Goal: Task Accomplishment & Management: Use online tool/utility

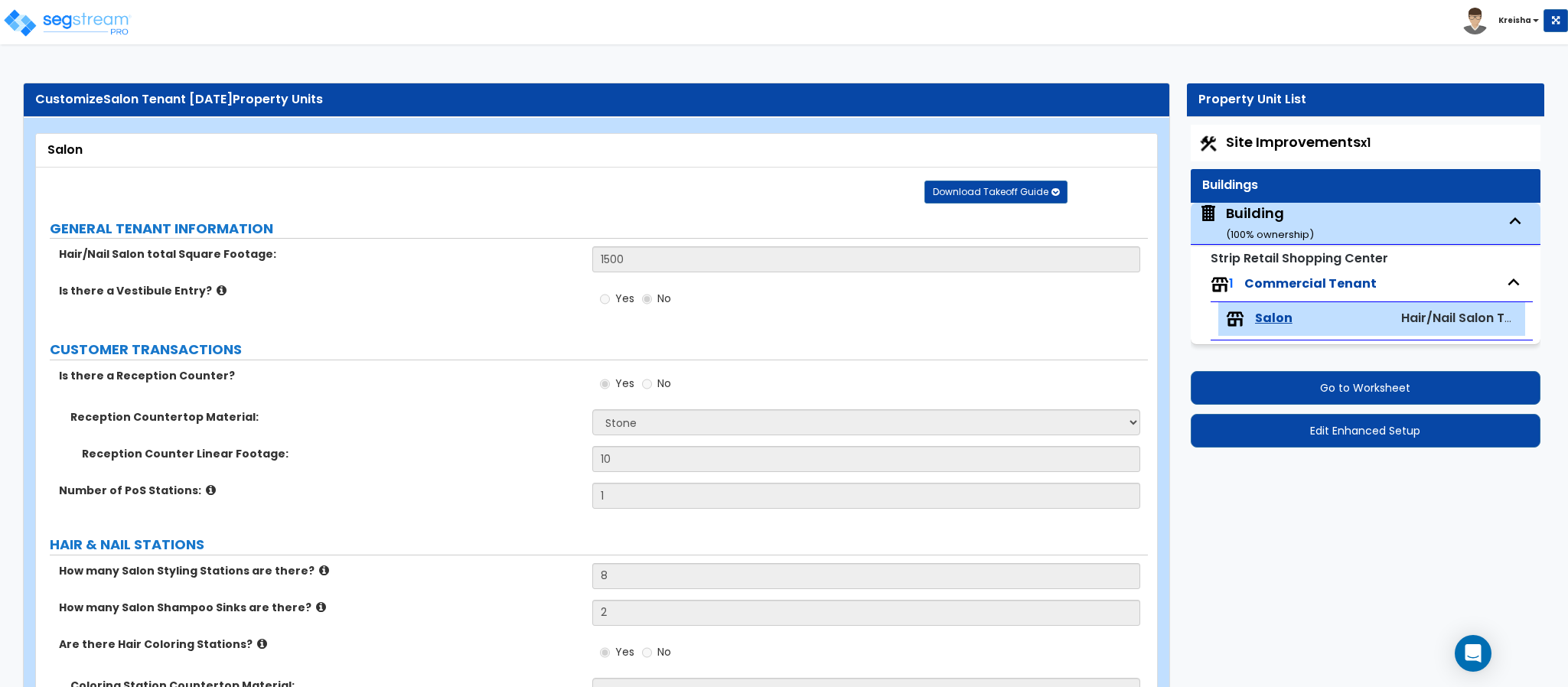
select select "3"
select select "2"
select select "6"
select select "3"
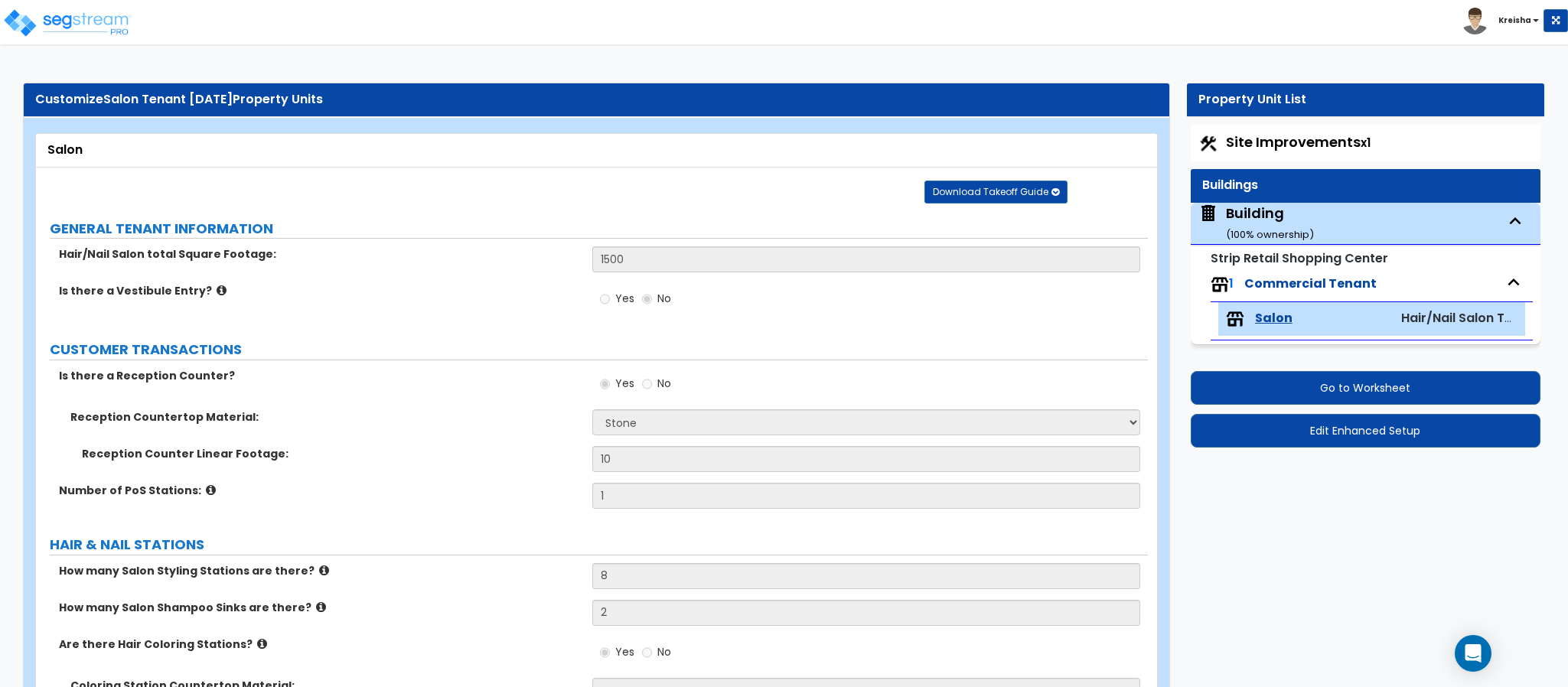
select select "1"
select select "2"
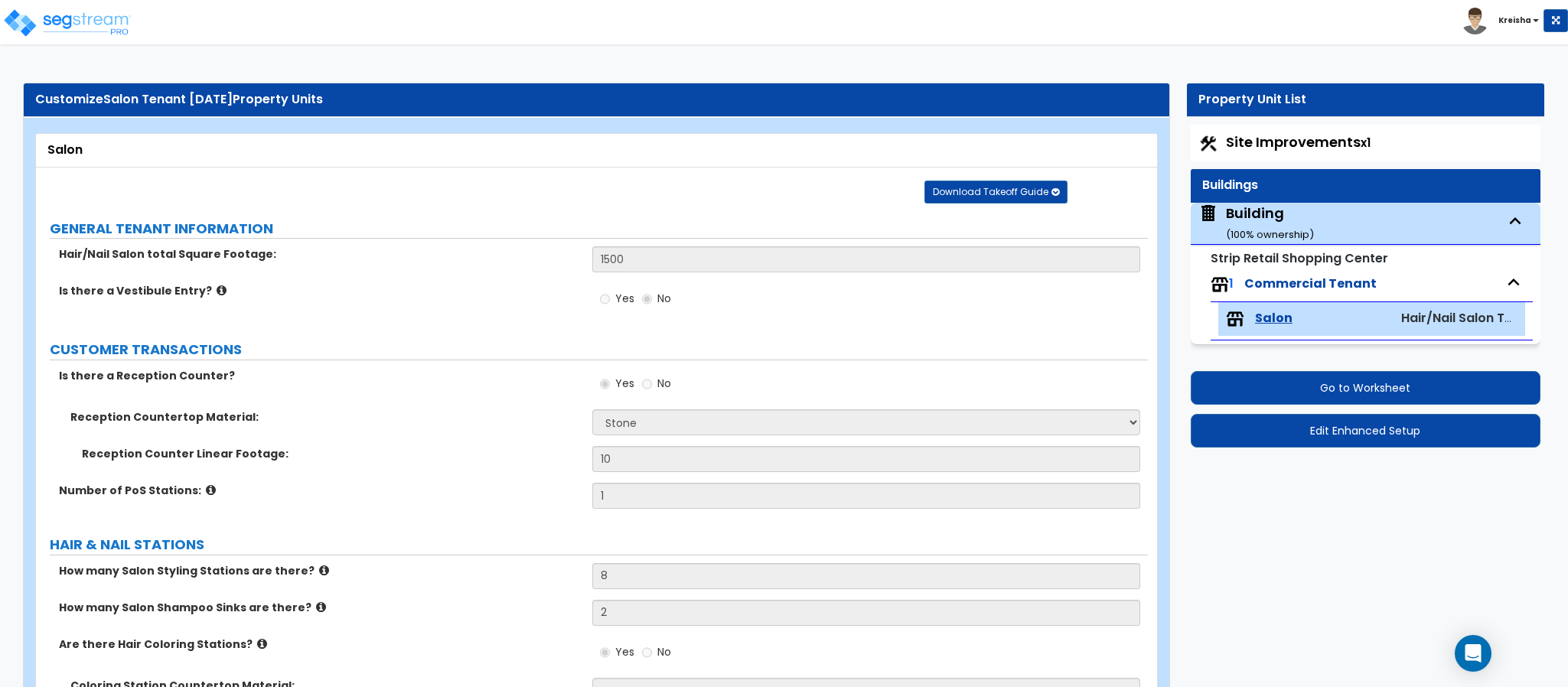
select select "2"
select select "1"
select select "2"
select select "1"
select select "6"
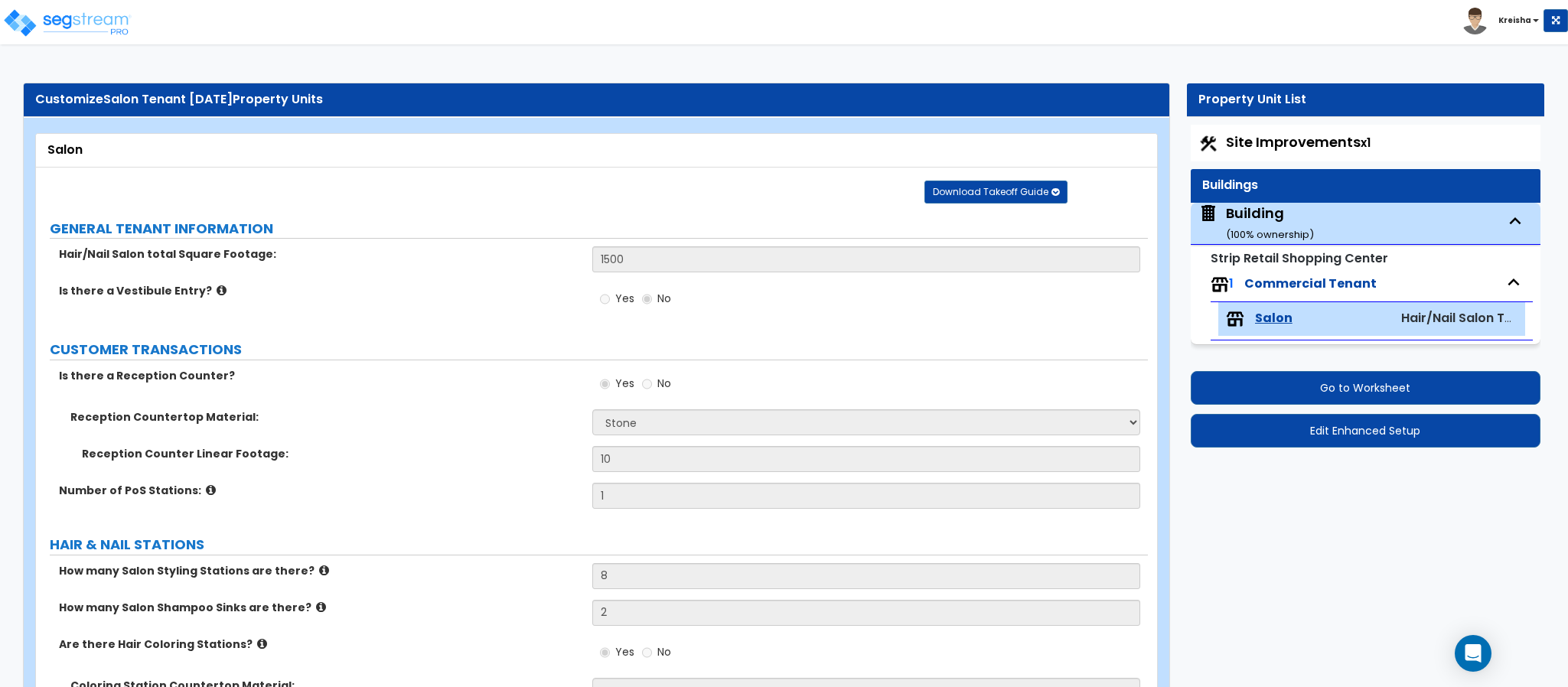
select select "1"
select select "3"
select select "1"
select select "2"
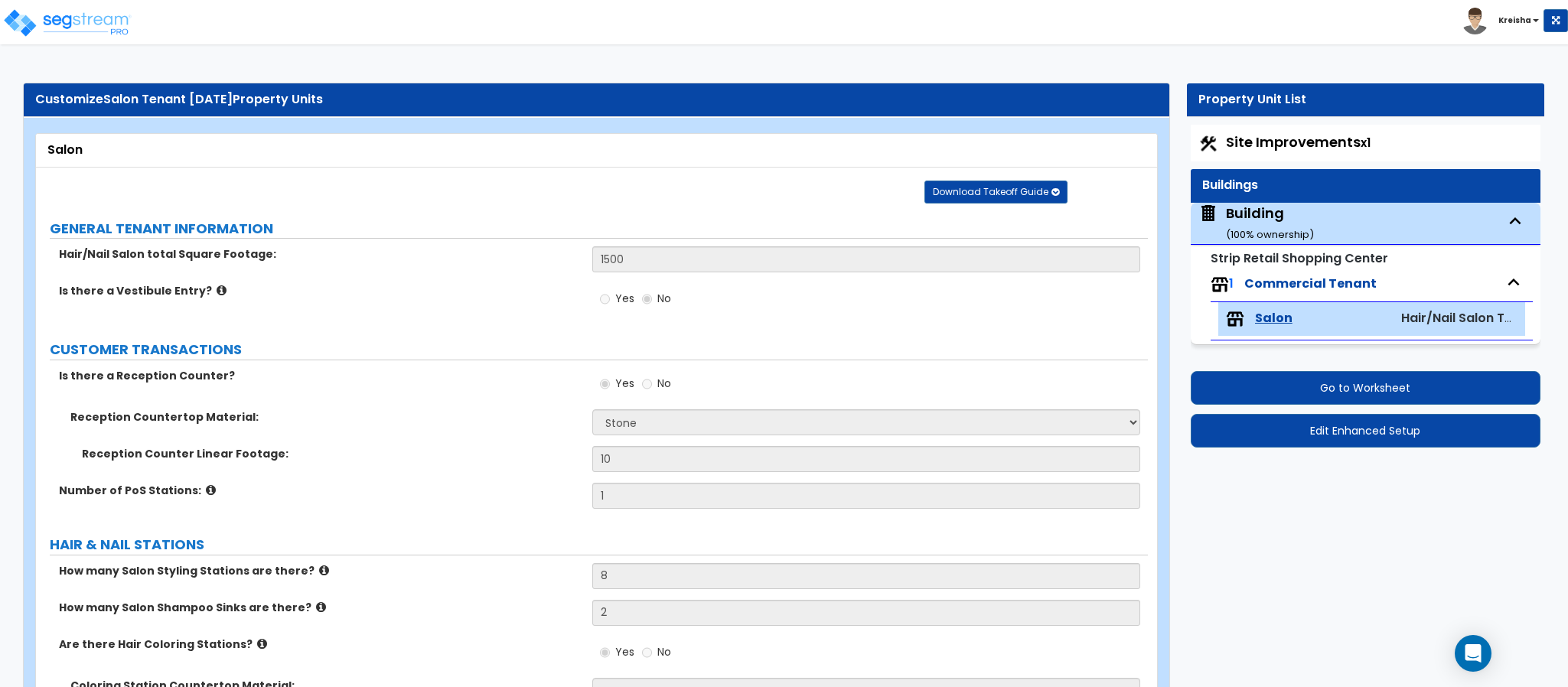
select select "2"
select select "1"
select select "2"
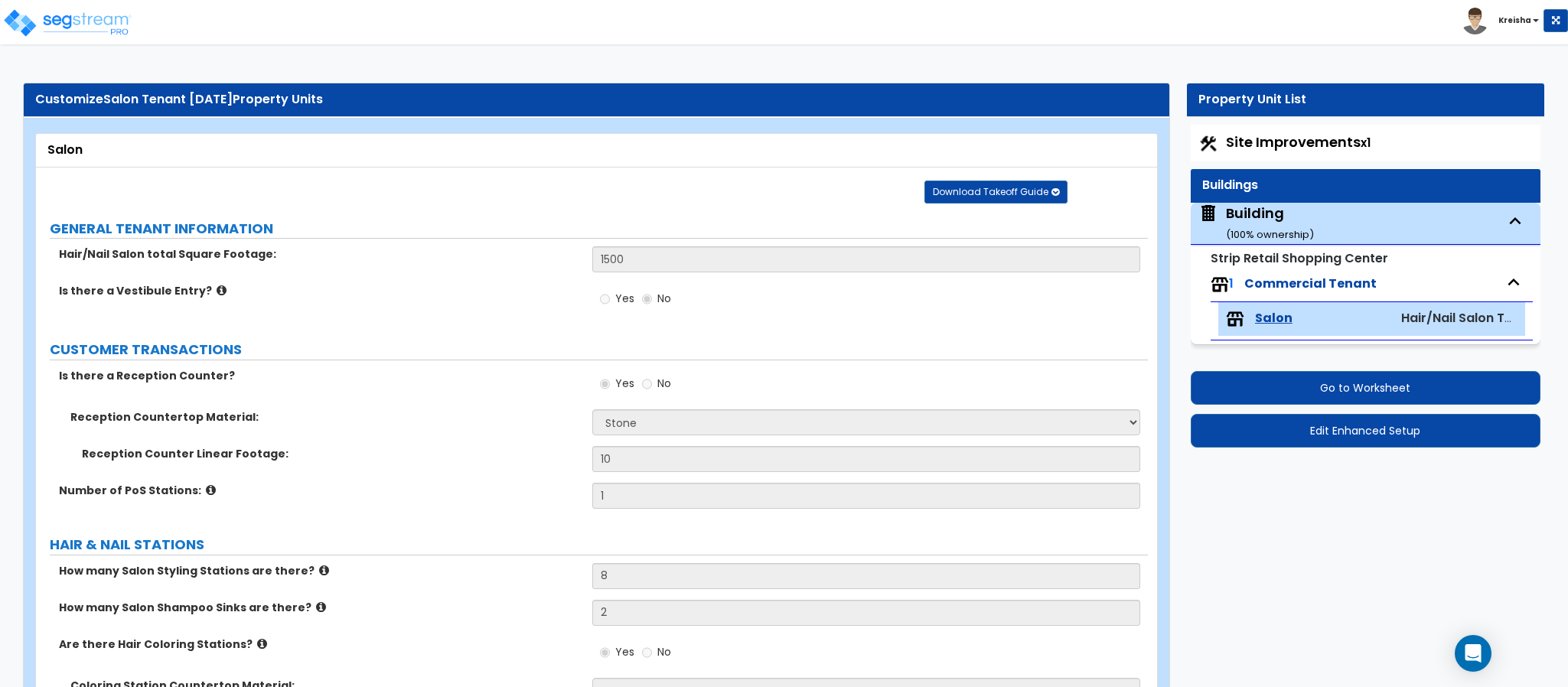
scroll to position [4365, 0]
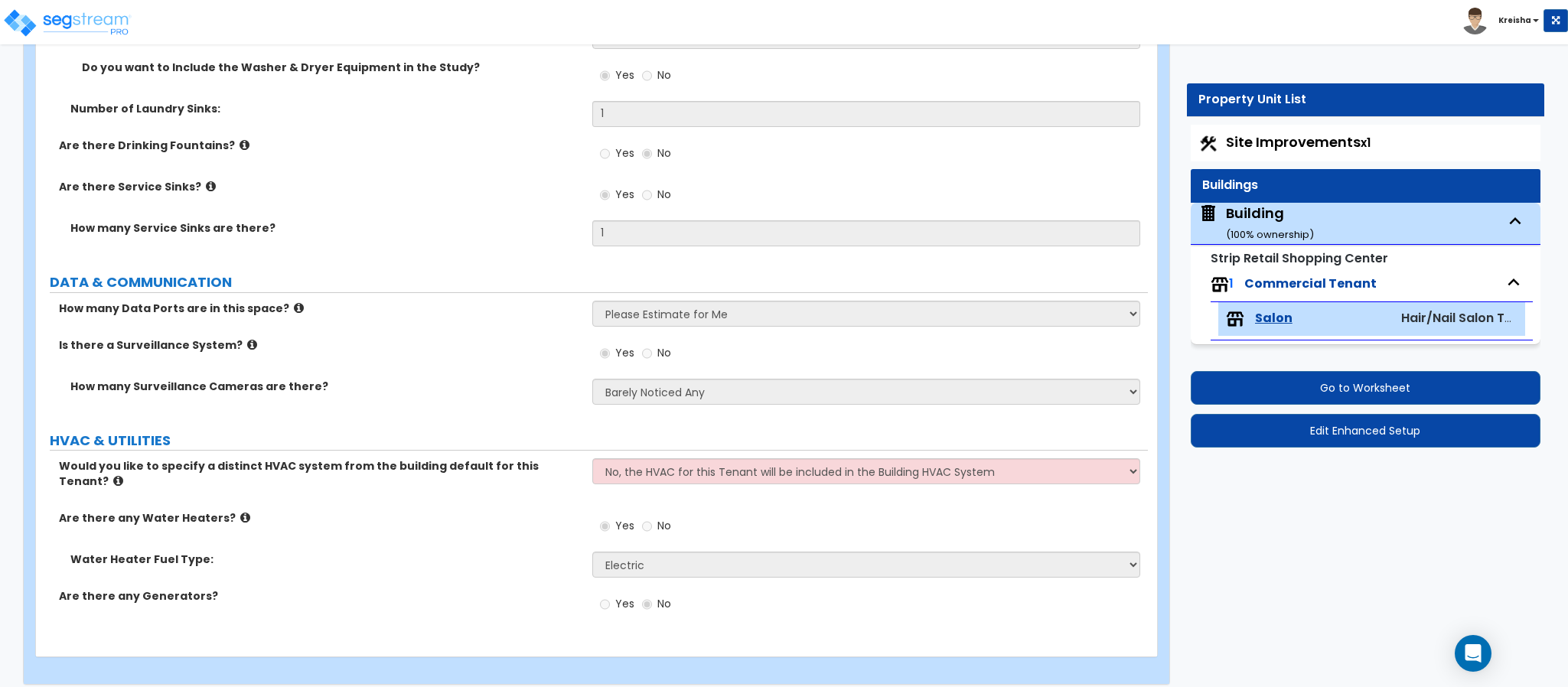
click at [512, 334] on div "How many Data Ports are in this space? None Please Estimate for Me I will speci…" at bounding box center [592, 319] width 1112 height 37
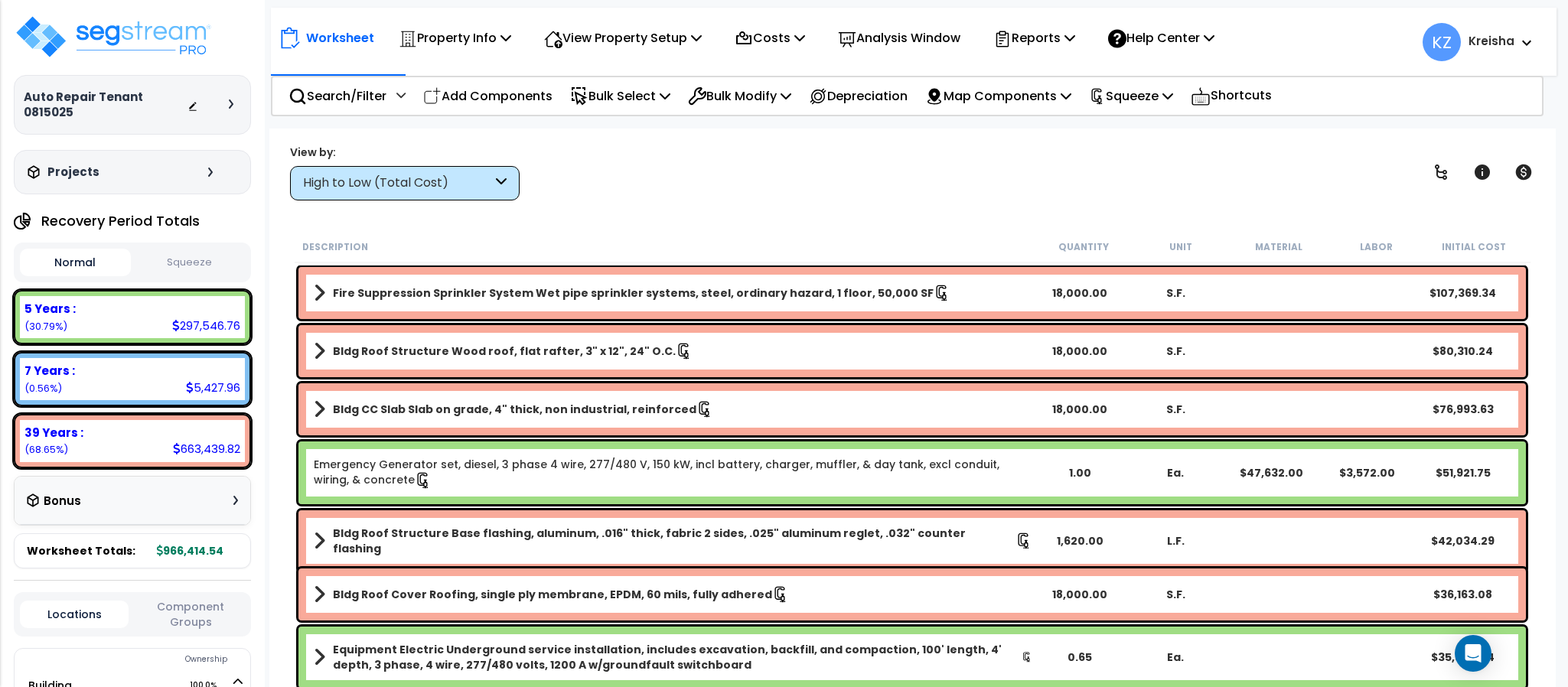
scroll to position [190, 0]
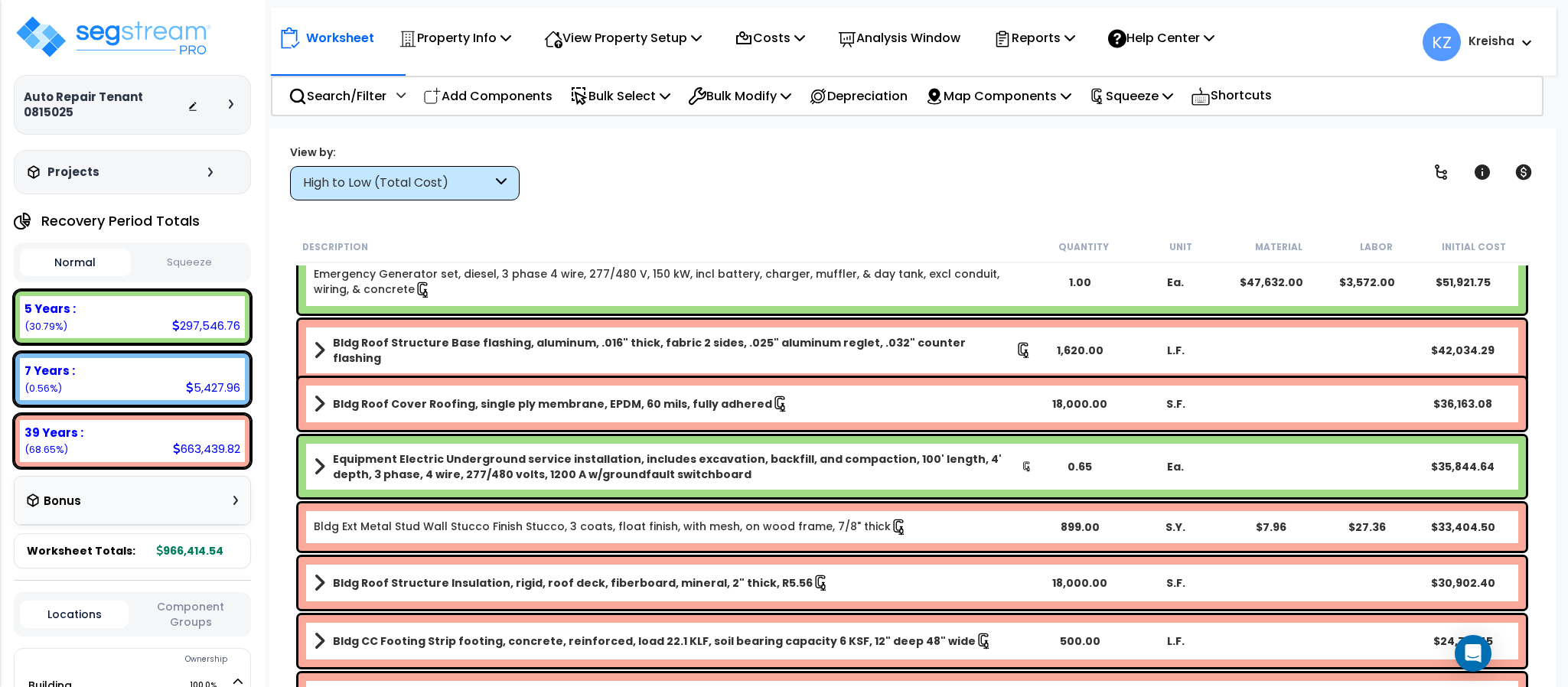
click at [515, 180] on div "High to Low (Total Cost)" at bounding box center [405, 183] width 230 height 34
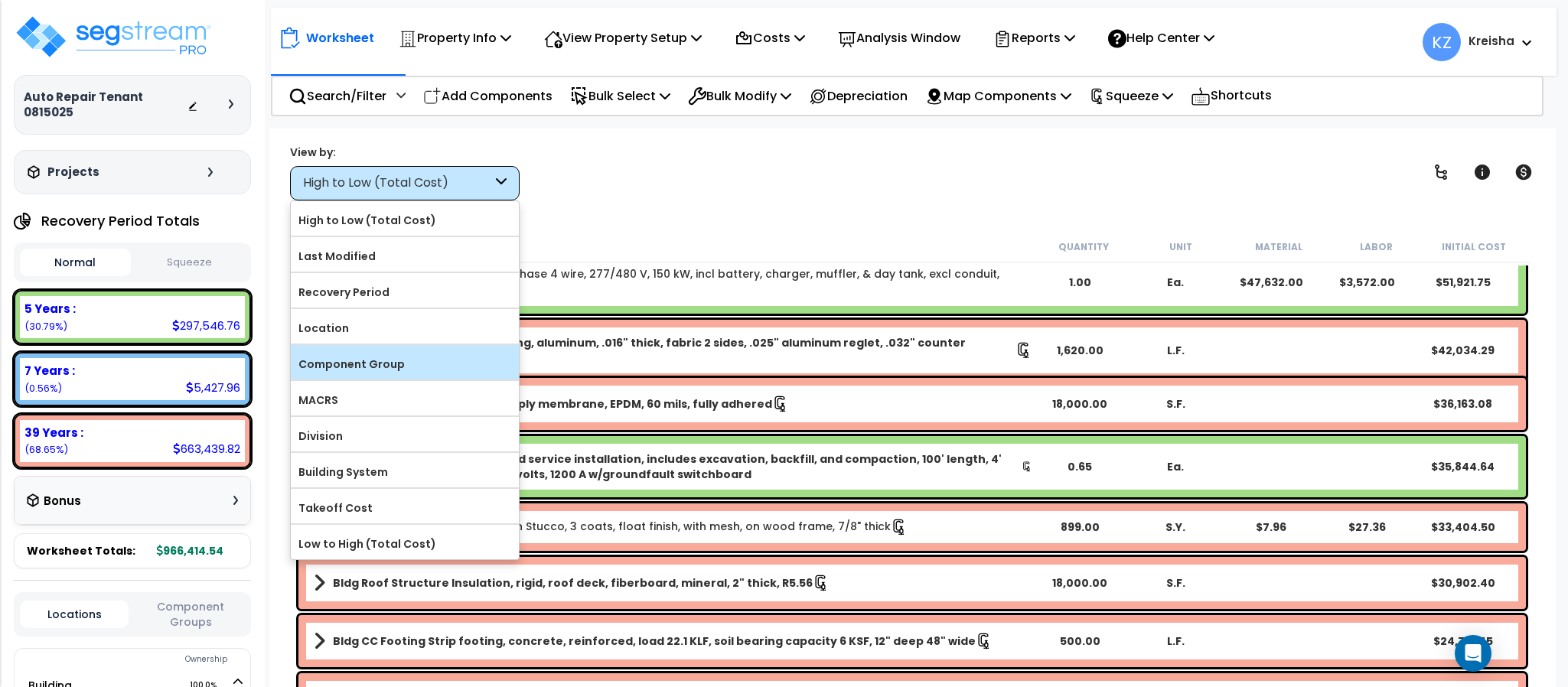
click at [386, 370] on label "Component Group" at bounding box center [405, 364] width 228 height 23
click at [0, 0] on input "Component Group" at bounding box center [0, 0] width 0 height 0
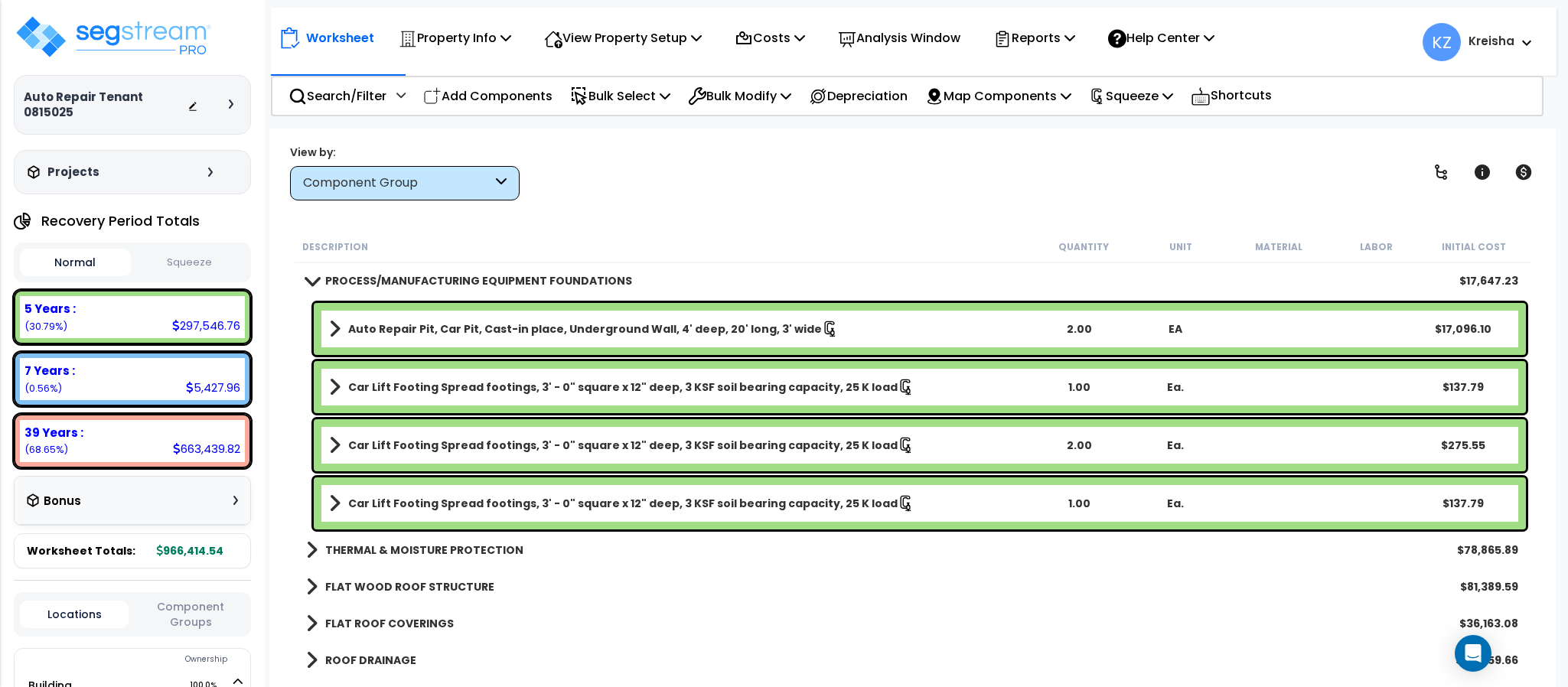
scroll to position [0, 0]
click at [1445, 174] on icon at bounding box center [1441, 172] width 12 height 15
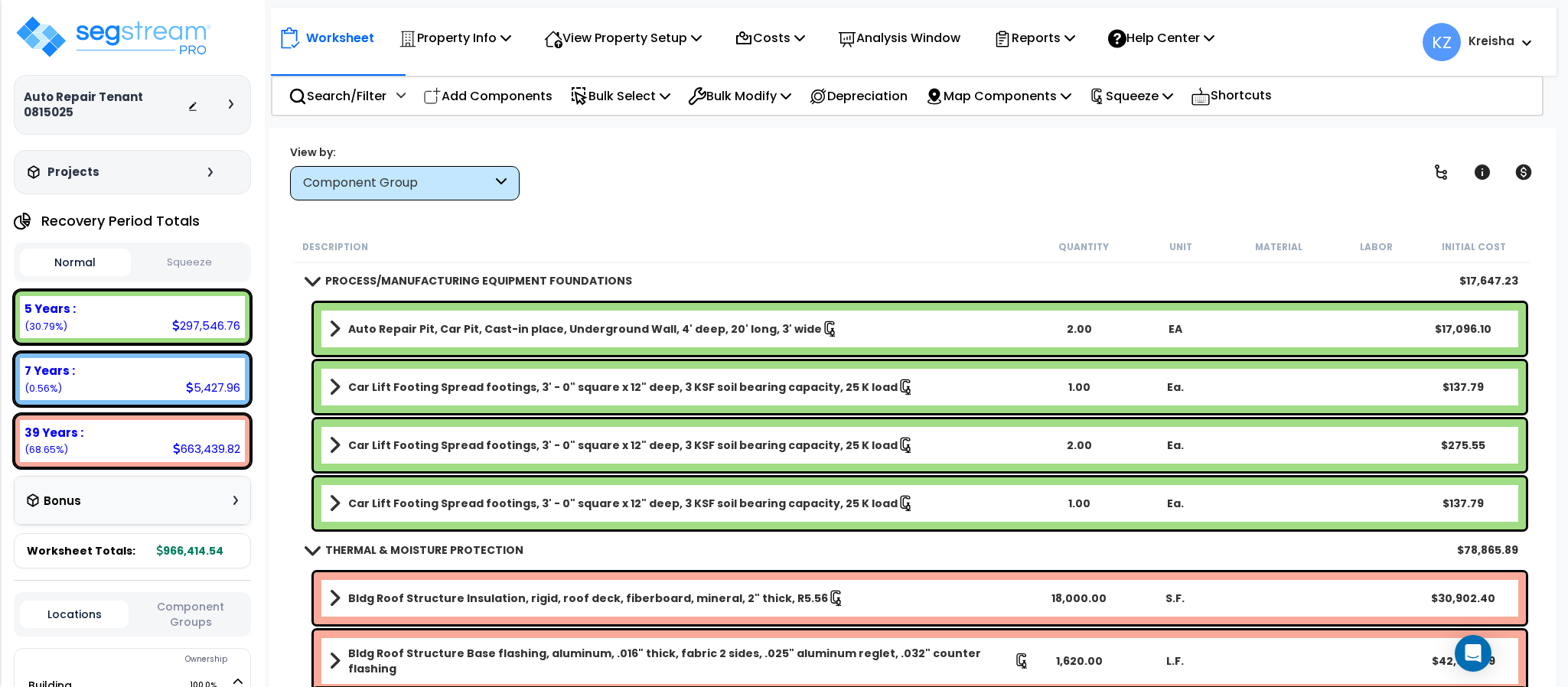
click at [1318, 184] on div "View by: Component Group High to Low (Total Cost)" at bounding box center [912, 172] width 1255 height 57
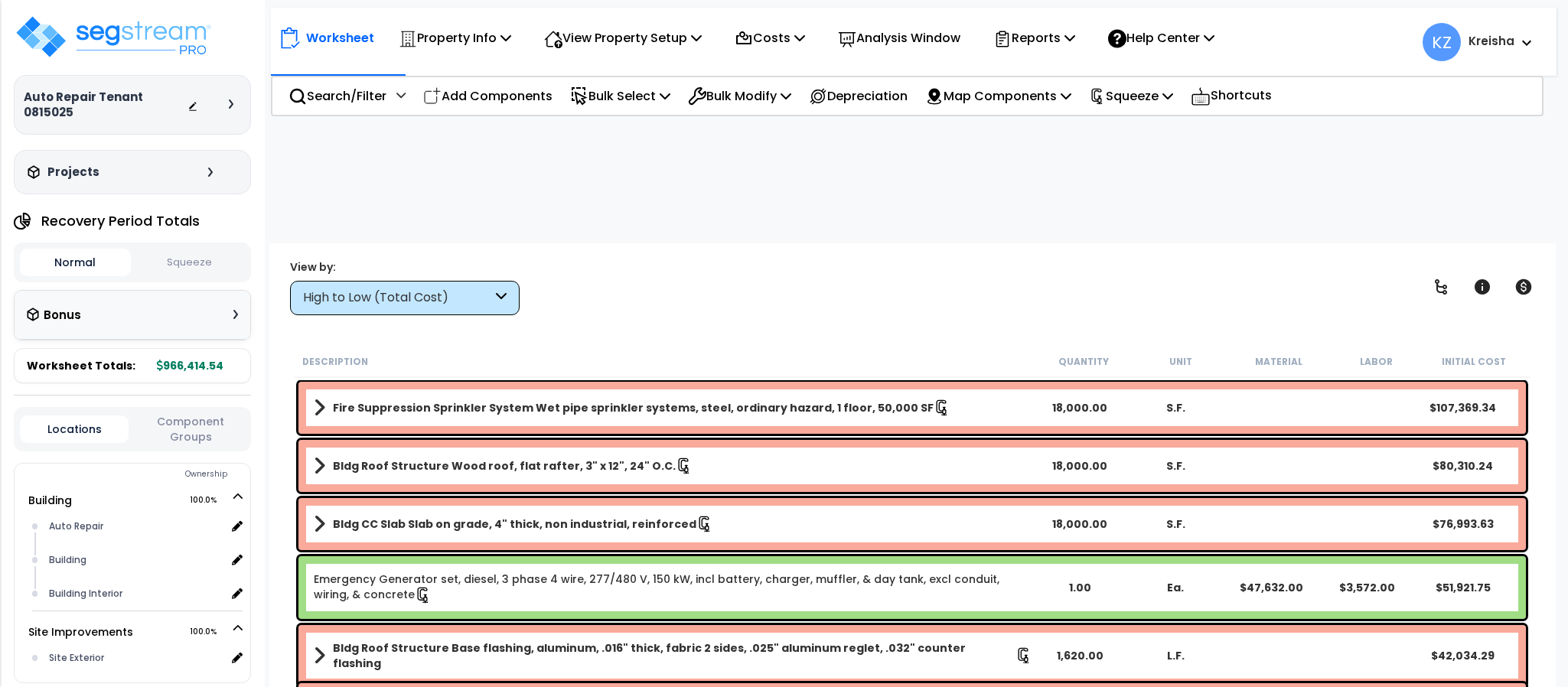
click at [483, 281] on div "High to Low (Total Cost)" at bounding box center [405, 298] width 230 height 34
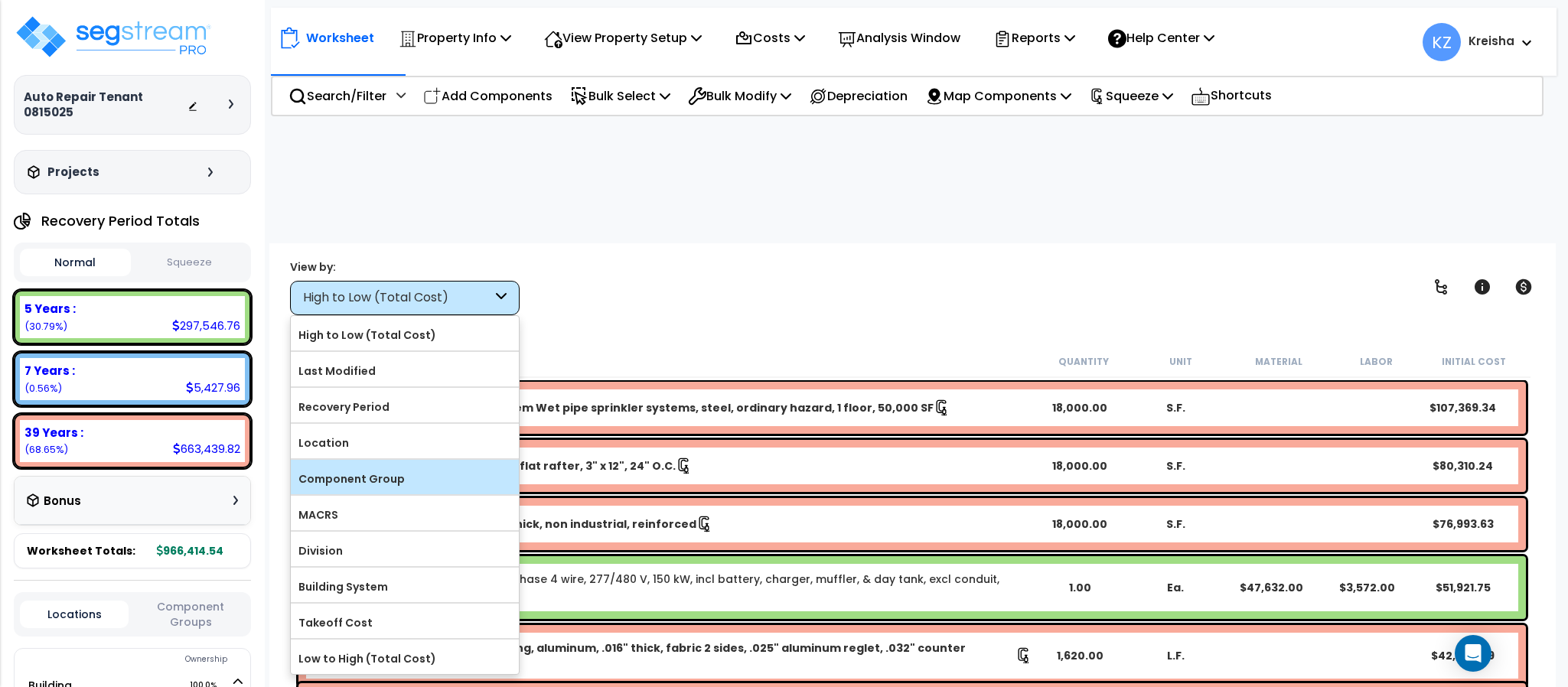
click at [388, 460] on div "Component Group" at bounding box center [405, 477] width 228 height 34
click at [397, 467] on label "Component Group" at bounding box center [405, 479] width 228 height 23
click at [0, 0] on input "Component Group" at bounding box center [0, 0] width 0 height 0
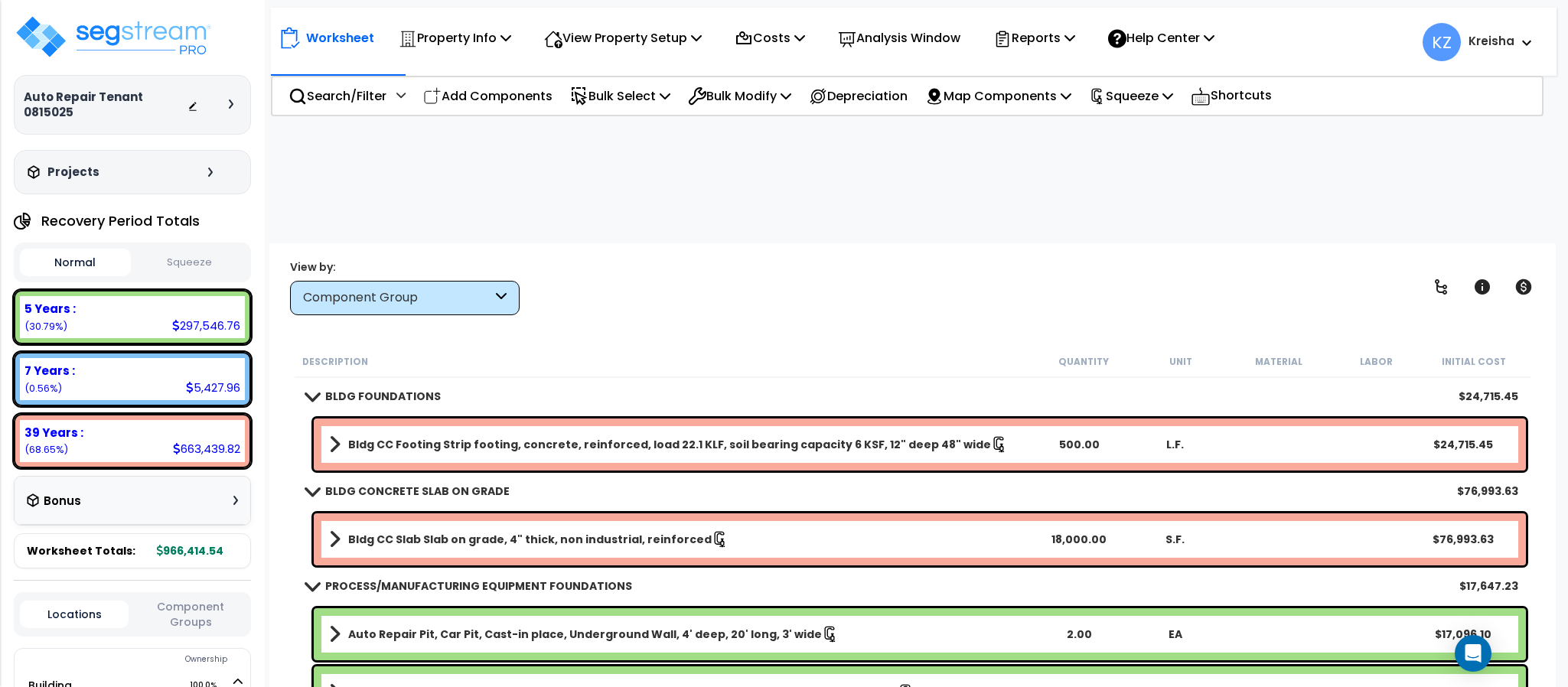
click at [639, 259] on div "View by: Component Group High to Low (Total Cost)" at bounding box center [912, 287] width 1255 height 57
click at [634, 259] on div "View by: Component Group High to Low (Total Cost)" at bounding box center [912, 287] width 1255 height 57
click at [370, 94] on p "Search/Filter" at bounding box center [337, 96] width 98 height 21
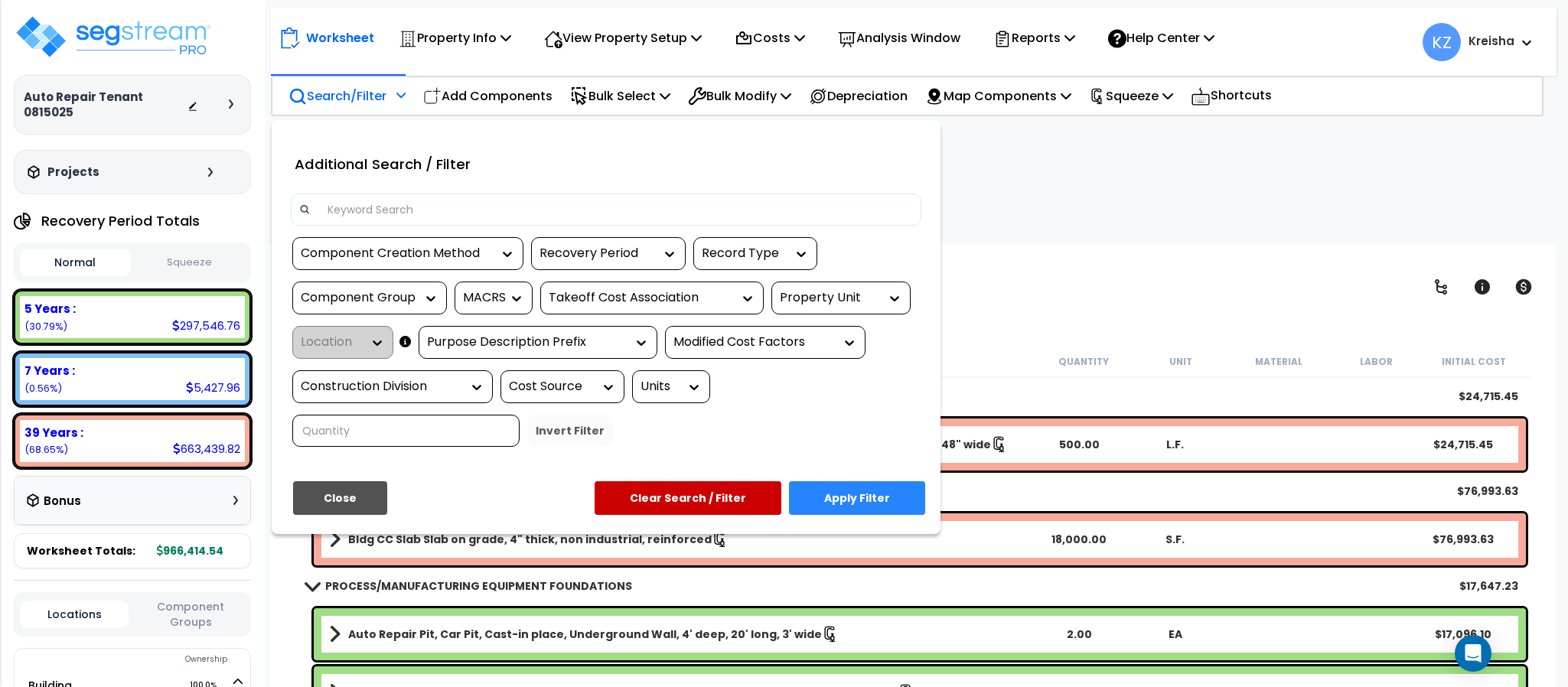
click at [397, 97] on div at bounding box center [784, 344] width 1568 height 687
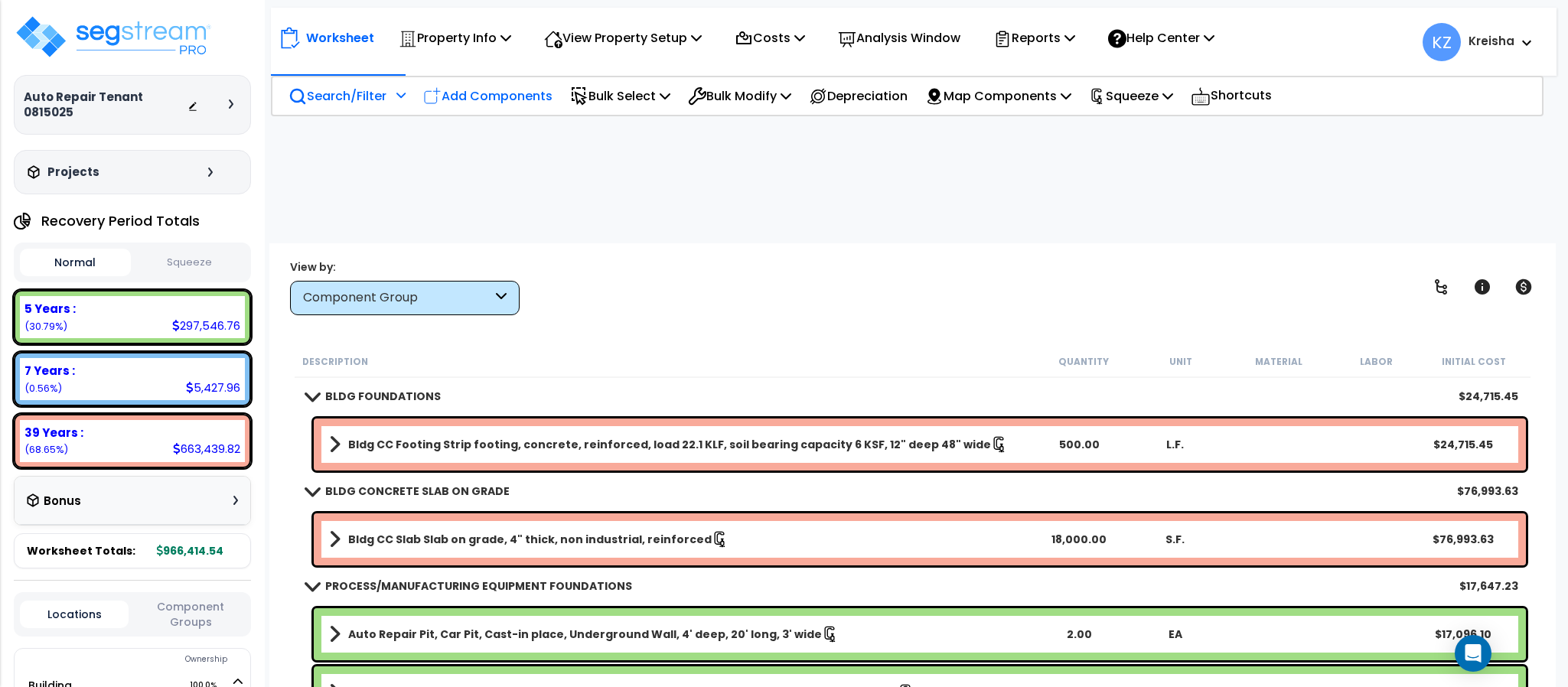
click at [471, 95] on p "Add Components" at bounding box center [487, 96] width 129 height 21
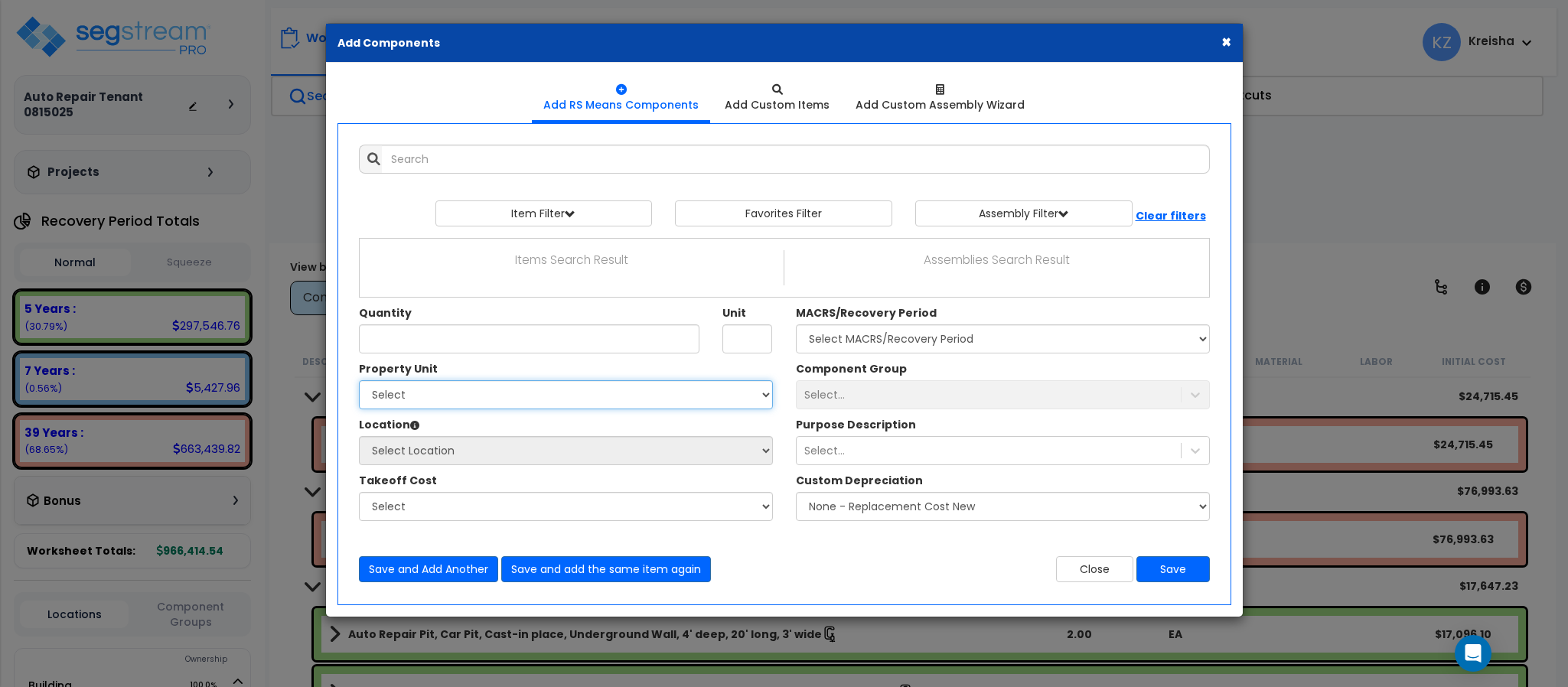
click at [644, 390] on select "Select Building Site Improvements" at bounding box center [566, 395] width 414 height 29
select select "164644"
click at [359, 382] on select "Select Building Site Improvements" at bounding box center [566, 395] width 414 height 29
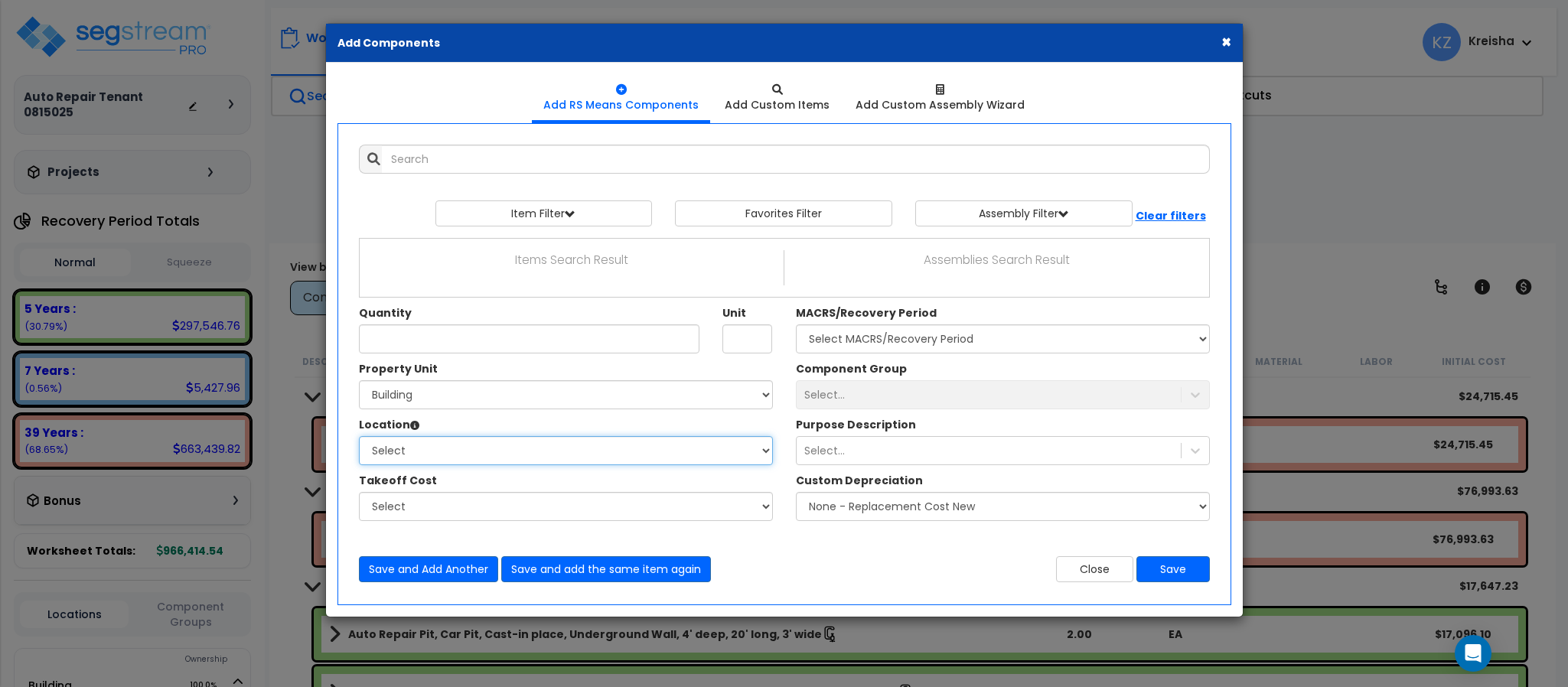
click at [714, 453] on select "Select Auto Repair Building Building Interior Add Additional Location" at bounding box center [566, 451] width 414 height 29
select select "6"
click at [359, 438] on select "Select Auto Repair Building Building Interior Add Additional Location" at bounding box center [566, 451] width 414 height 29
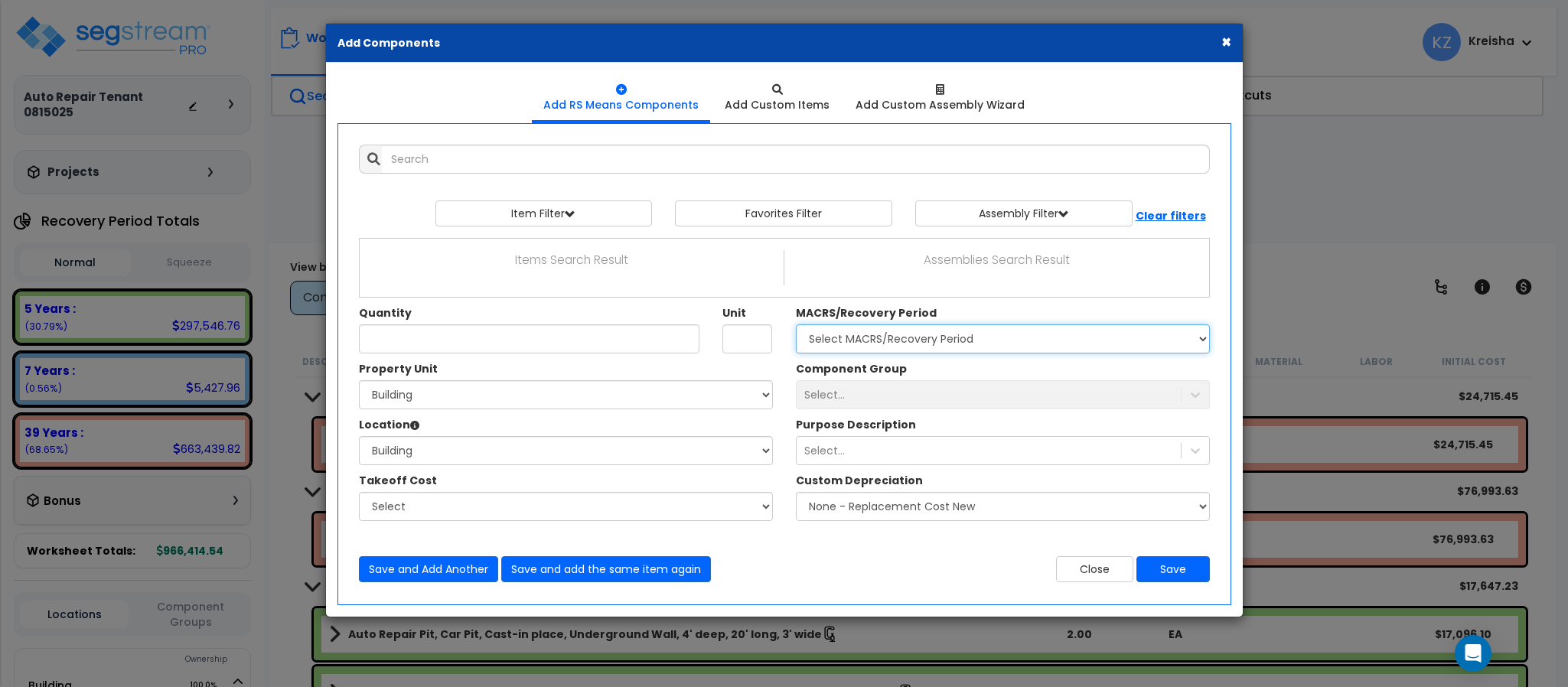
click at [893, 336] on select "Select MACRS/Recovery Period 5 Years - 57.0 - Distributive Trades & Services 5 …" at bounding box center [1002, 339] width 414 height 29
drag, startPoint x: 893, startPoint y: 336, endPoint x: 1176, endPoint y: 343, distance: 283.1
click at [893, 336] on select "Select MACRS/Recovery Period 5 Years - 57.0 - Distributive Trades & Services 5 …" at bounding box center [1002, 339] width 414 height 29
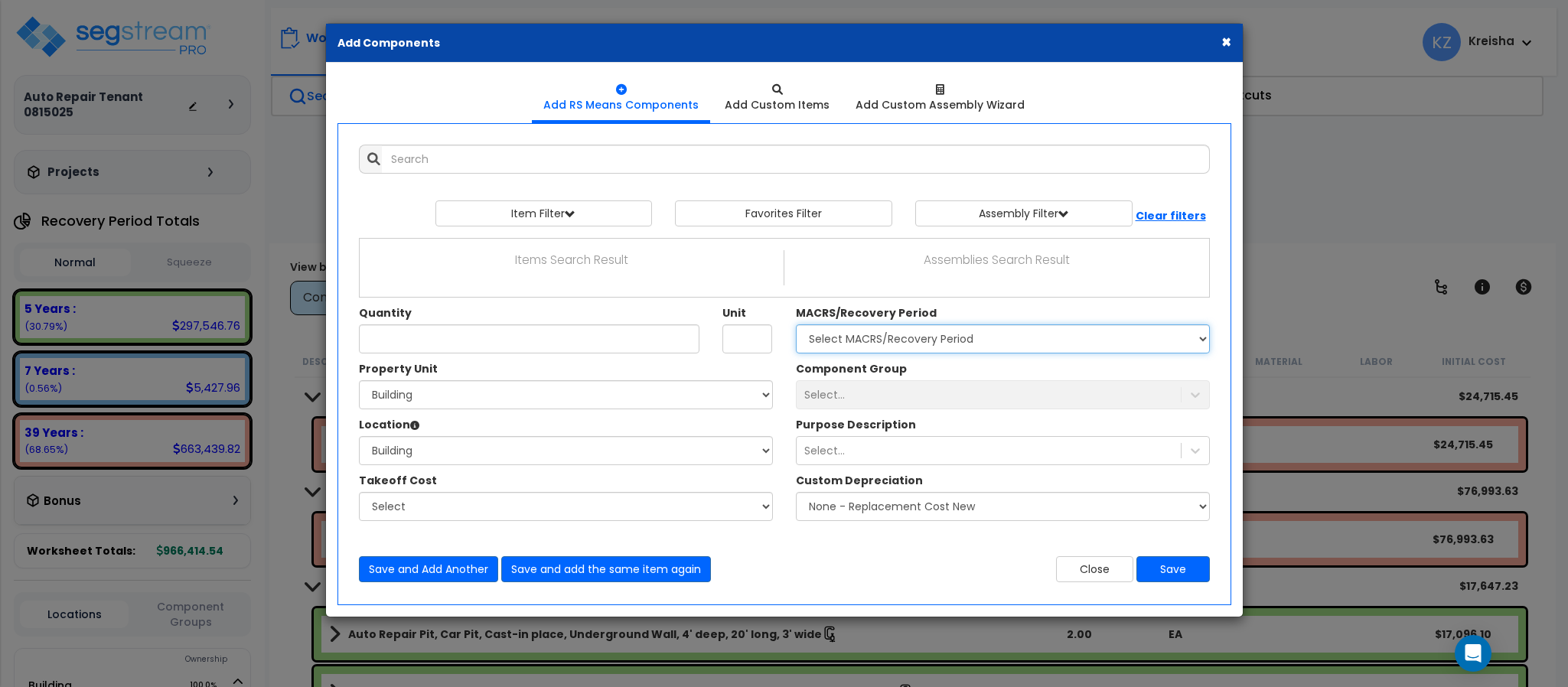
click at [893, 336] on select "Select MACRS/Recovery Period 5 Years - 57.0 - Distributive Trades & Services 5 …" at bounding box center [1002, 339] width 414 height 29
drag, startPoint x: 1176, startPoint y: 343, endPoint x: 1143, endPoint y: 313, distance: 44.6
click at [1176, 343] on select "Select MACRS/Recovery Period 5 Years - 57.0 - Distributive Trades & Services 5 …" at bounding box center [1002, 339] width 414 height 29
click at [1143, 314] on div "MACRS/Recovery Period Select MACRS/Recovery Period 5 Years - 57.0 - Distributiv…" at bounding box center [1002, 329] width 414 height 48
click at [1143, 313] on div "MACRS/Recovery Period Select MACRS/Recovery Period 5 Years - 57.0 - Distributiv…" at bounding box center [1002, 329] width 414 height 48
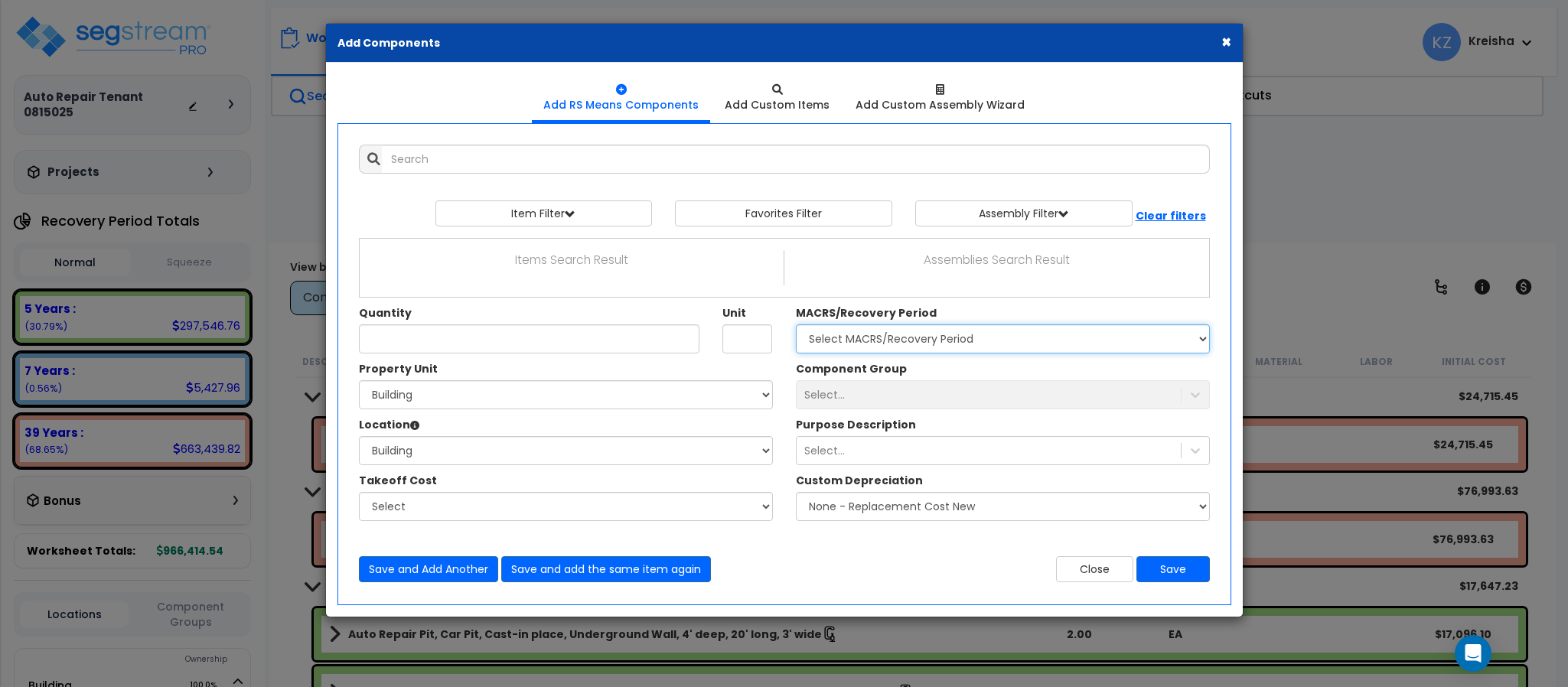
click at [1146, 340] on select "Select MACRS/Recovery Period 5 Years - 57.0 - Distributive Trades & Services 5 …" at bounding box center [1002, 339] width 414 height 29
click at [1091, 357] on div "Quantity Unit MACRS/Recovery Period" at bounding box center [784, 299] width 874 height 123
click at [1227, 373] on div "Add Items Add Assemblies Both Favorites Item/Assembly Select Unit" at bounding box center [784, 363] width 897 height 461
click at [1192, 353] on select "Select MACRS/Recovery Period 5 Years - 57.0 - Distributive Trades & Services 5 …" at bounding box center [1002, 339] width 414 height 29
select select "3669"
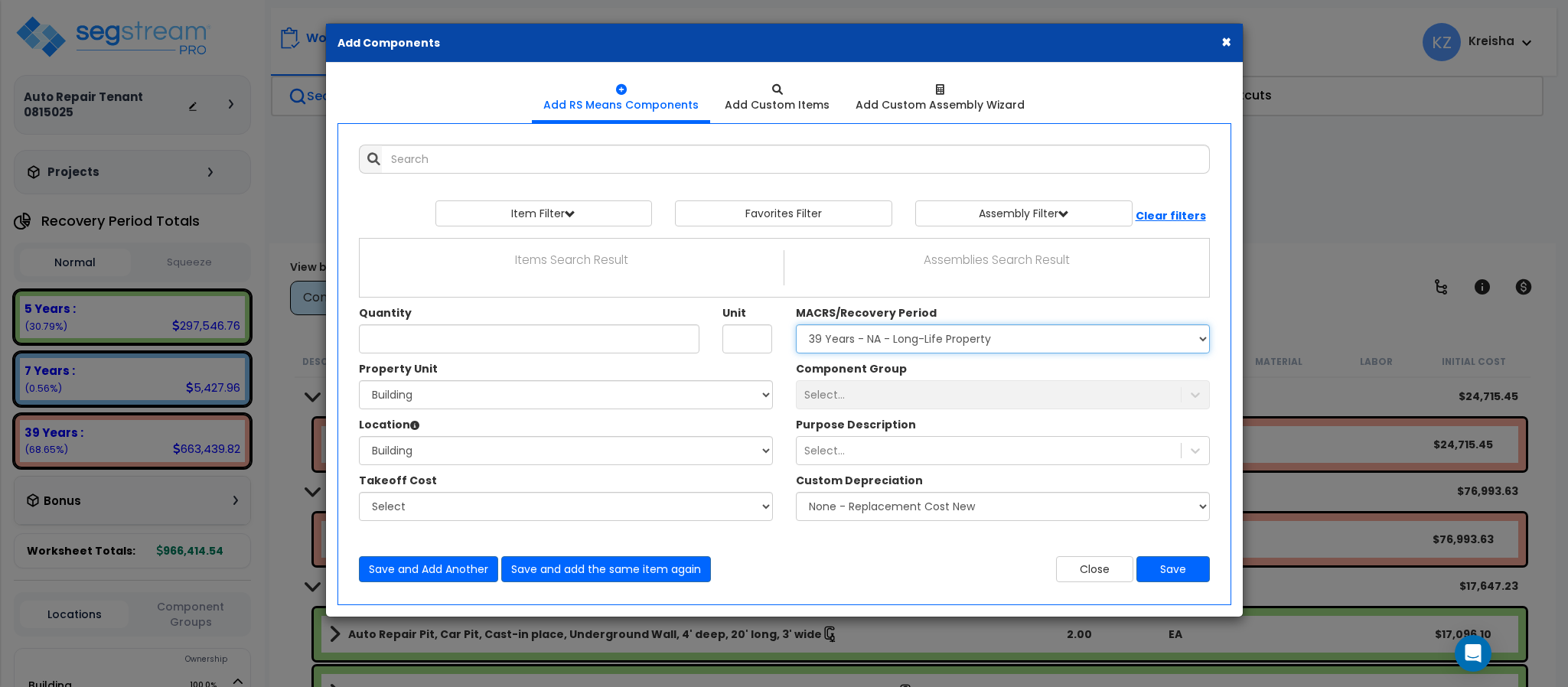
click at [796, 326] on select "Select MACRS/Recovery Period 5 Years - 57.0 - Distributive Trades & Services 5 …" at bounding box center [1002, 339] width 414 height 29
click at [974, 372] on div "Component Group Select..." at bounding box center [1002, 385] width 437 height 48
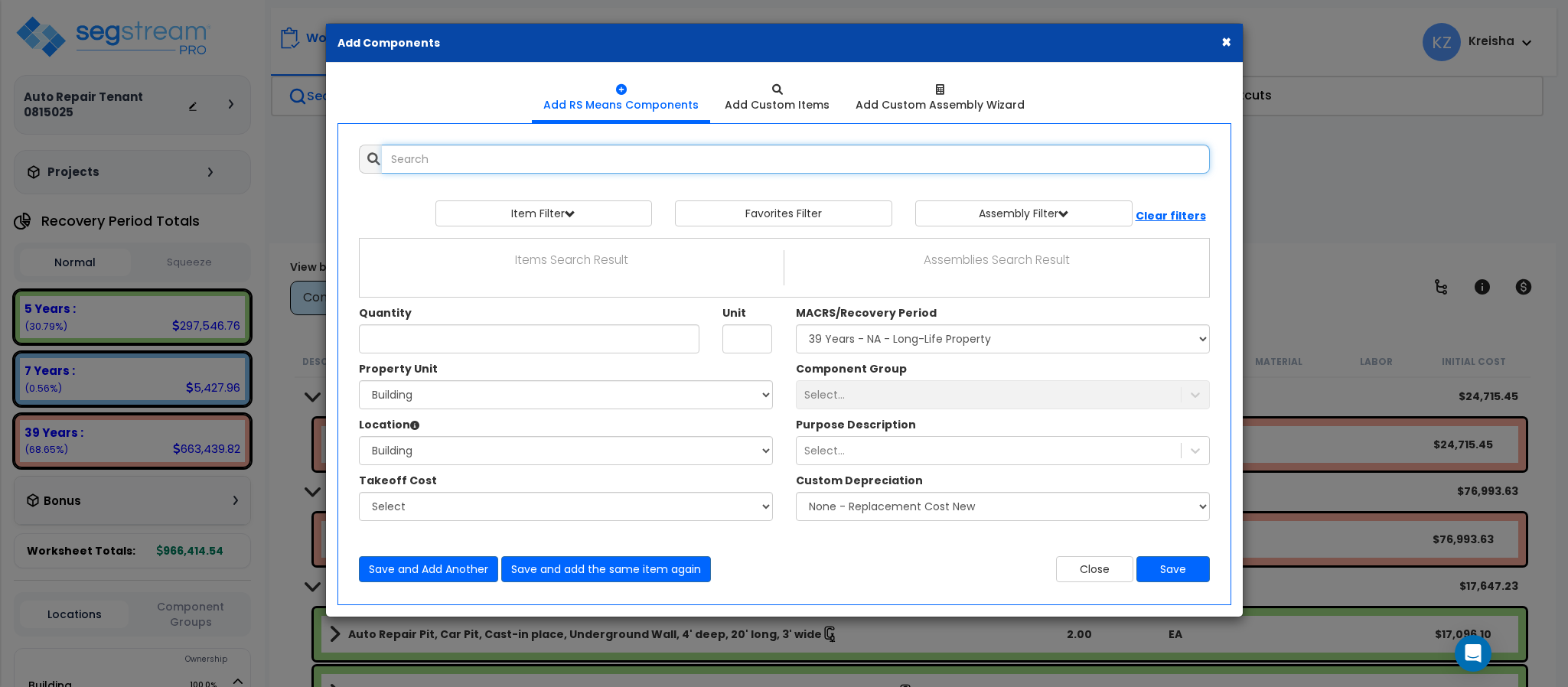
click at [659, 147] on input "text" at bounding box center [796, 159] width 828 height 29
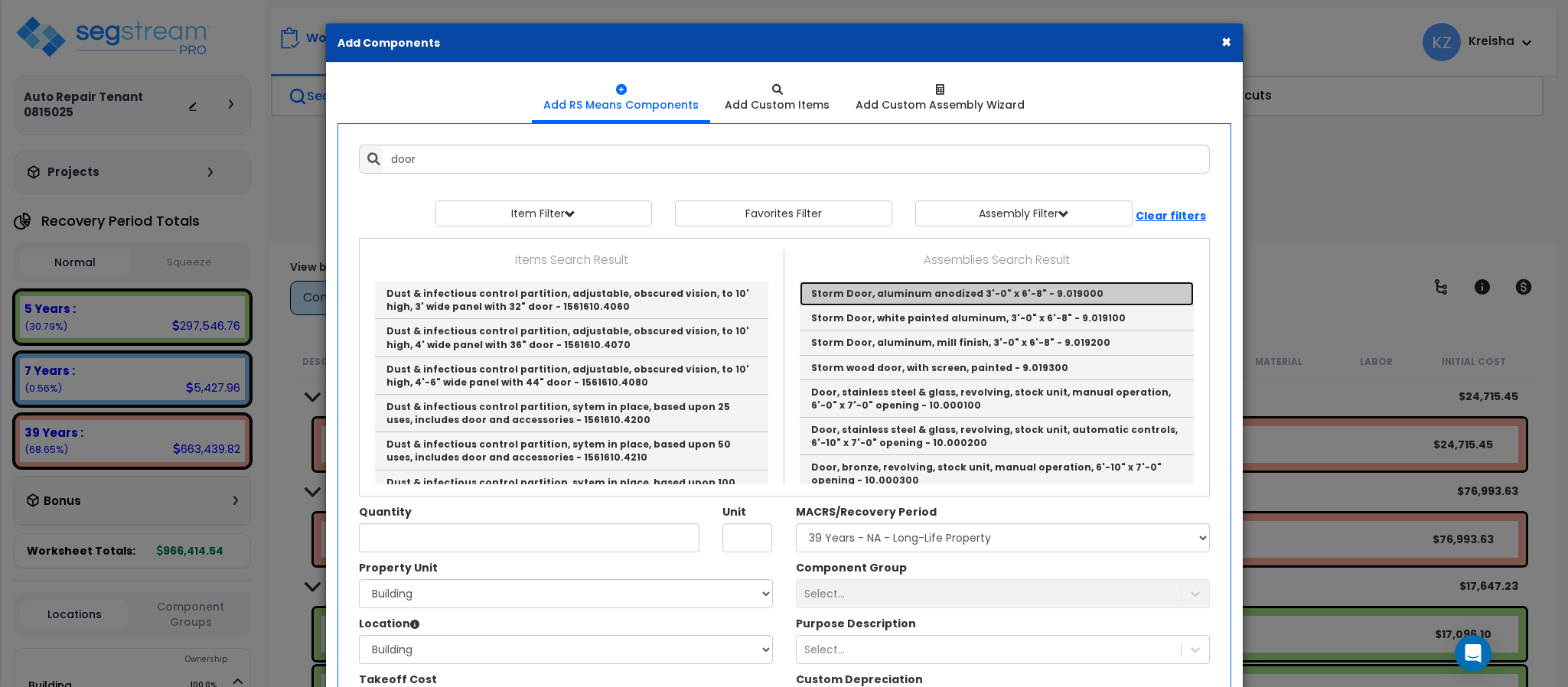
click at [859, 283] on link "Storm Door, aluminum anodized 3'-0" x 6'-8" - 9.019000" at bounding box center [996, 294] width 394 height 24
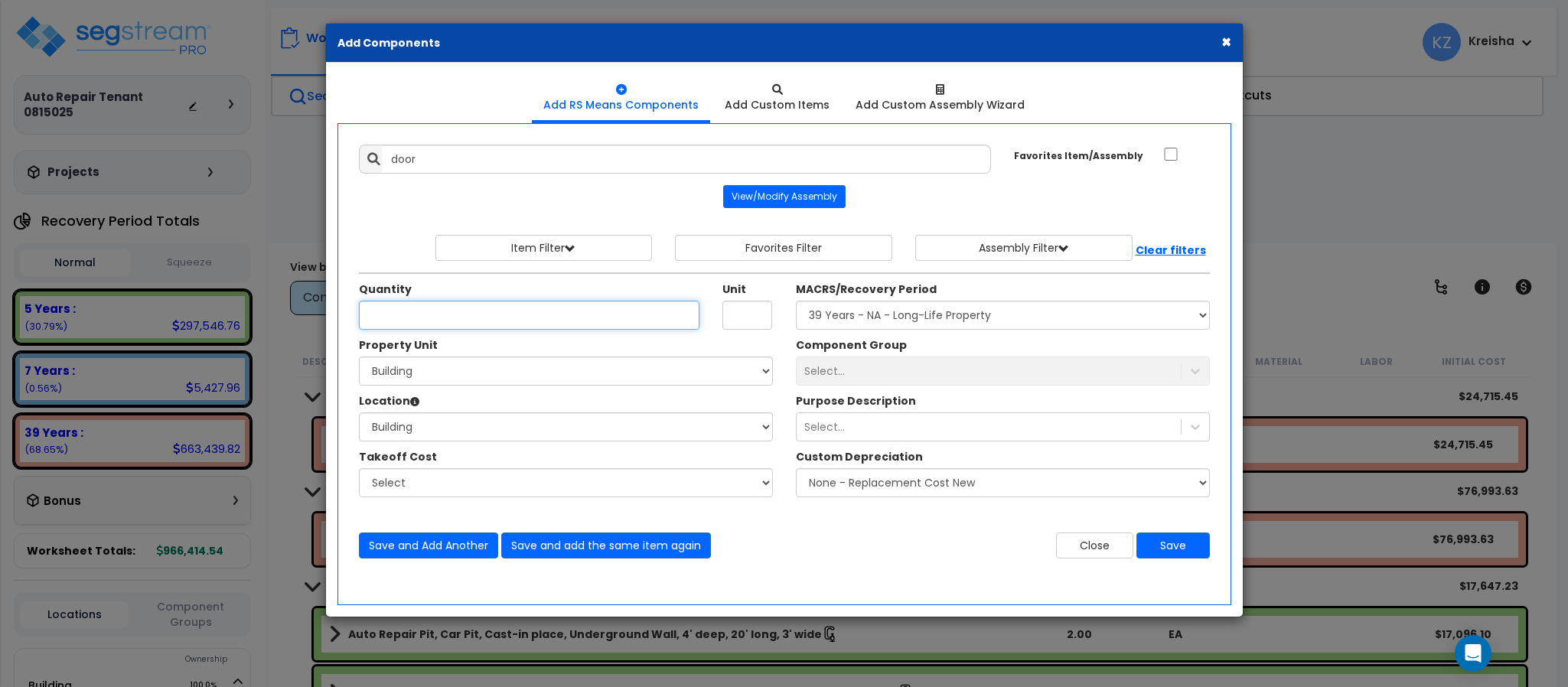
type input "Storm Door, aluminum anodized 3'-0" x 6'-8" - 9.019000"
type input "Ea."
click at [605, 322] on input "1" at bounding box center [530, 315] width 341 height 29
type input "1"
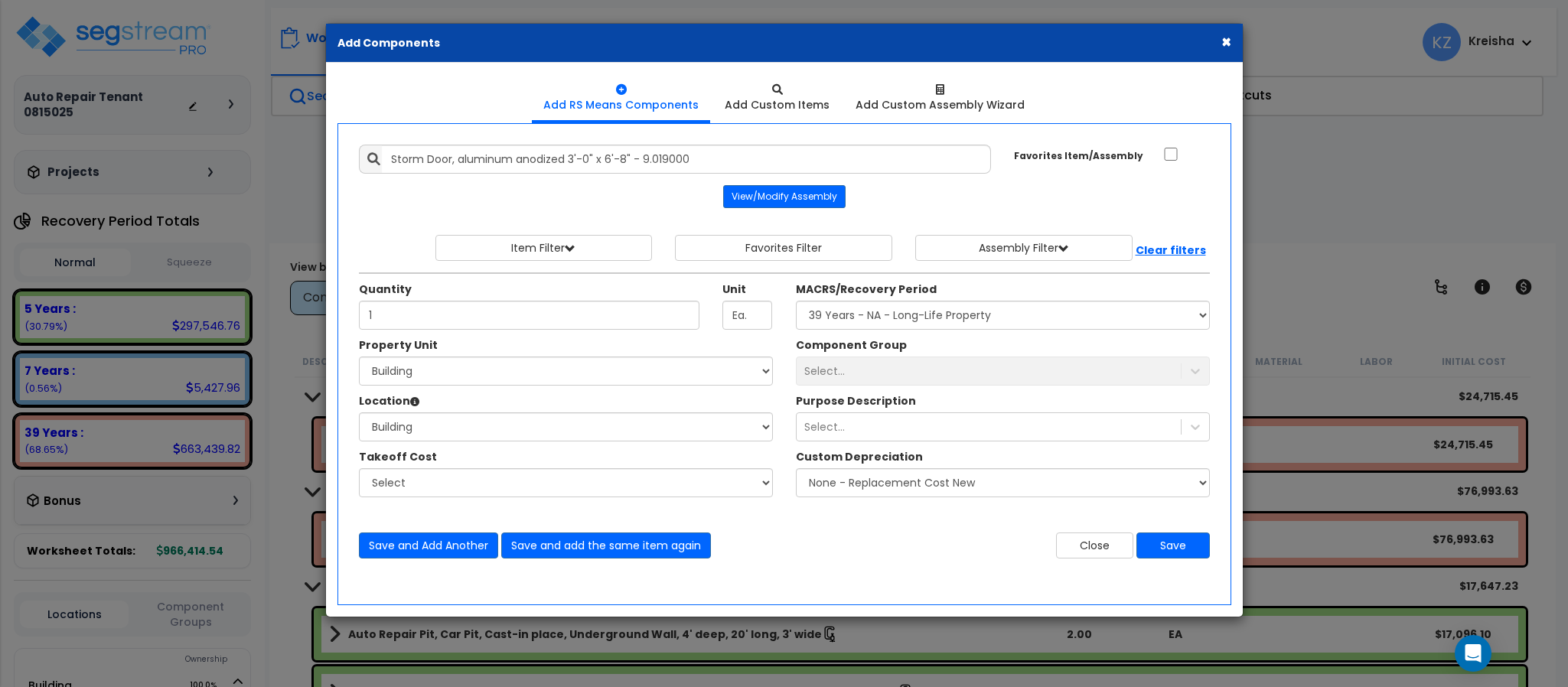
click at [849, 370] on div "Select..." at bounding box center [1002, 371] width 414 height 29
click at [716, 337] on div "Quantity 1 Unit Ea." at bounding box center [566, 309] width 437 height 56
click at [859, 361] on div "Select..." at bounding box center [1002, 371] width 414 height 29
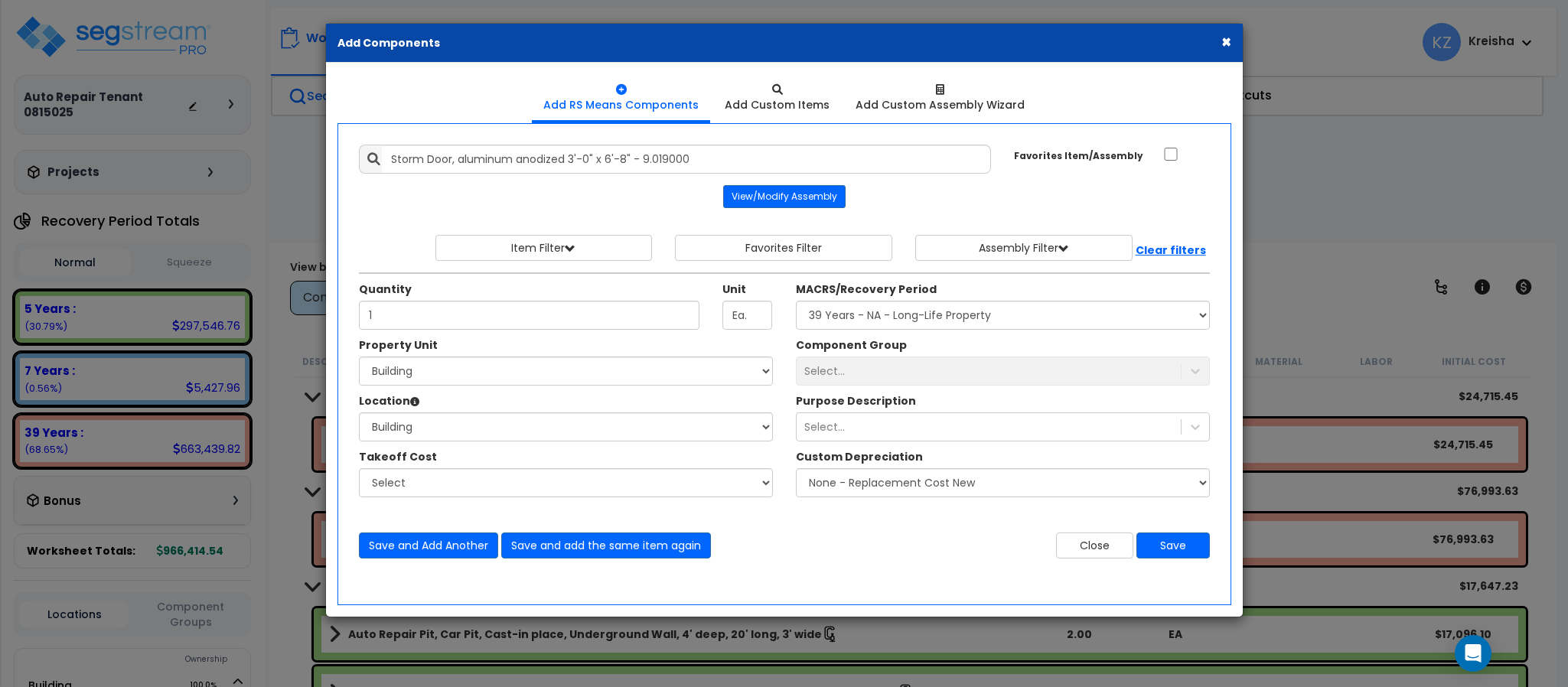
click at [859, 361] on div "Select..." at bounding box center [1002, 371] width 414 height 29
click at [907, 200] on center "View/Modify Assembly" at bounding box center [784, 197] width 851 height 23
click at [905, 194] on center "View/Modify Assembly" at bounding box center [784, 197] width 851 height 23
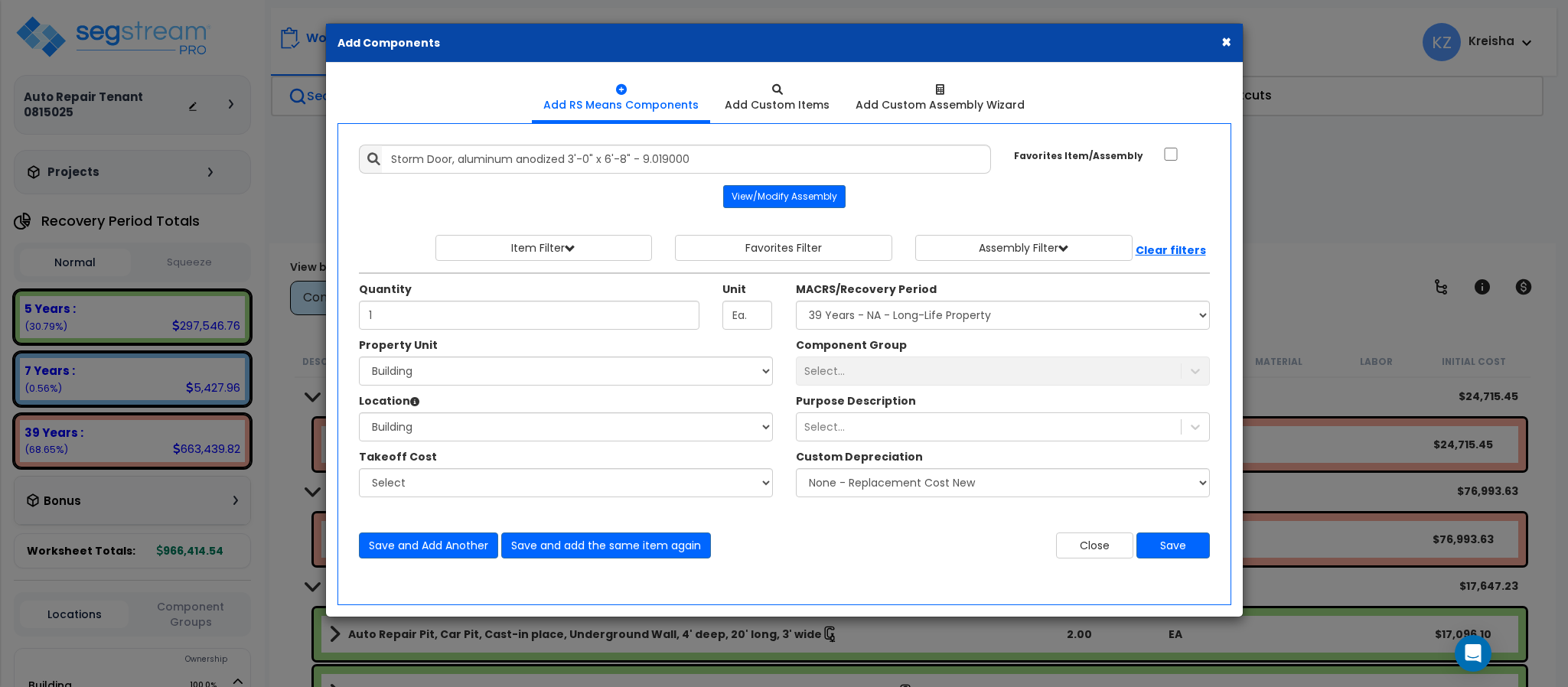
click at [928, 205] on center "View/Modify Assembly" at bounding box center [784, 197] width 851 height 23
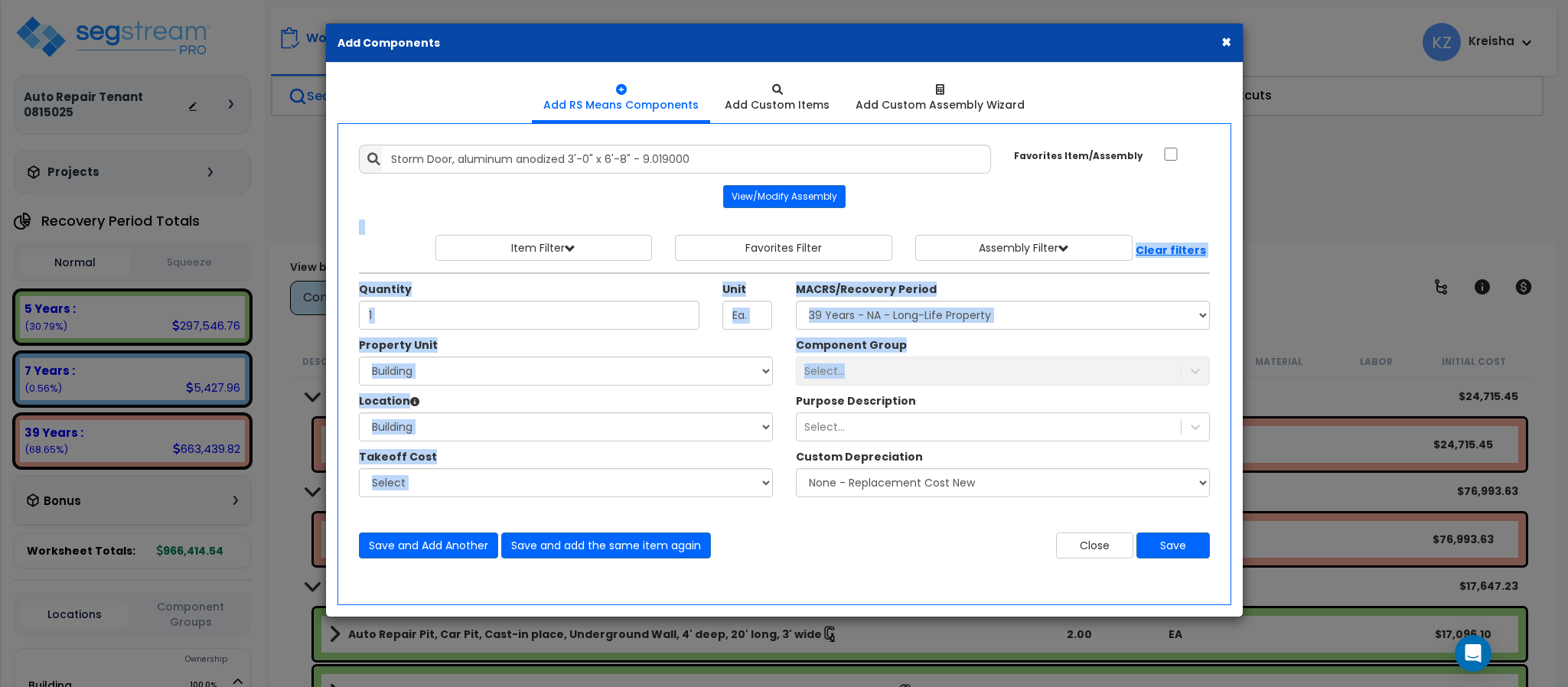
drag, startPoint x: 928, startPoint y: 205, endPoint x: 923, endPoint y: 376, distance: 171.1
click at [923, 376] on div "Add Items Add Assemblies Both 6225392 Select 1" at bounding box center [784, 351] width 874 height 437
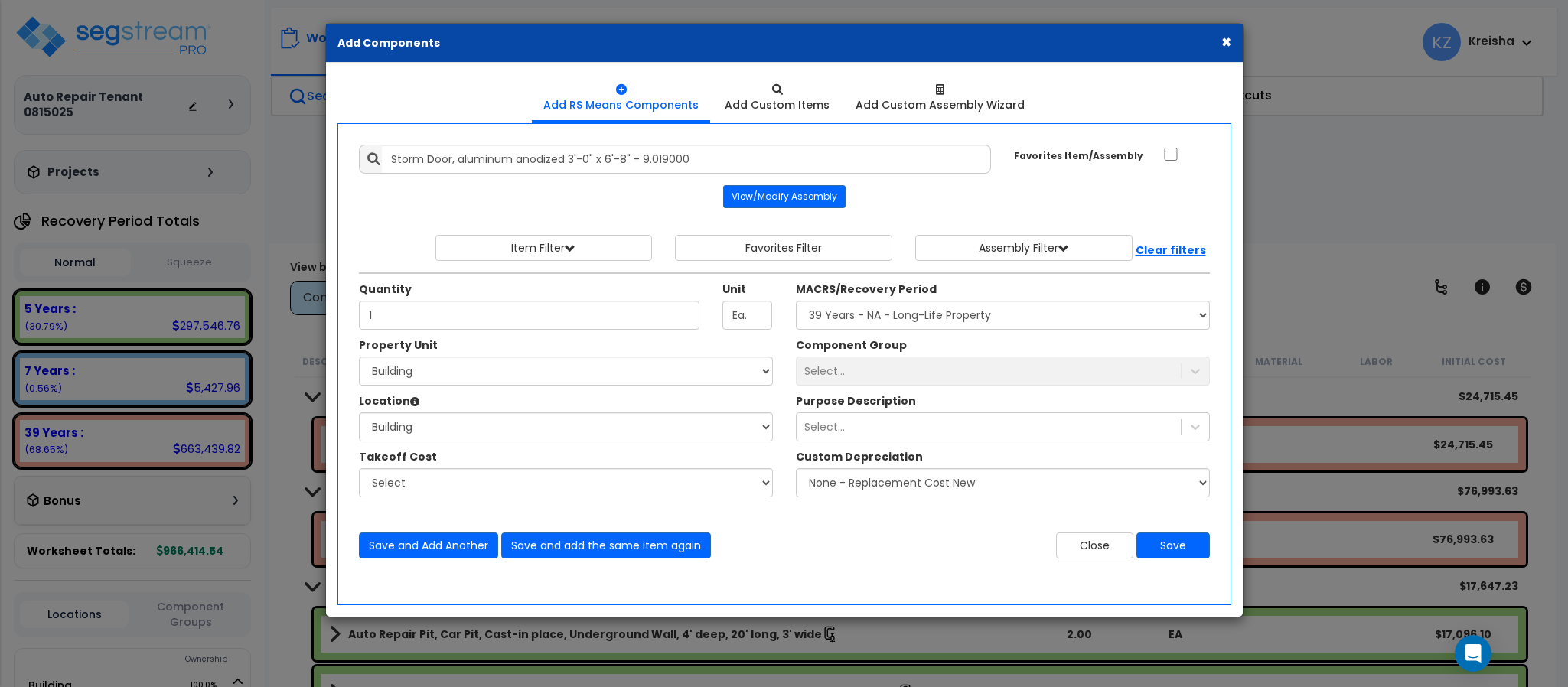
click at [923, 376] on div "Select..." at bounding box center [1002, 371] width 414 height 29
click at [927, 363] on div "Select..." at bounding box center [1002, 371] width 414 height 29
click at [1097, 539] on button "Close" at bounding box center [1094, 545] width 77 height 26
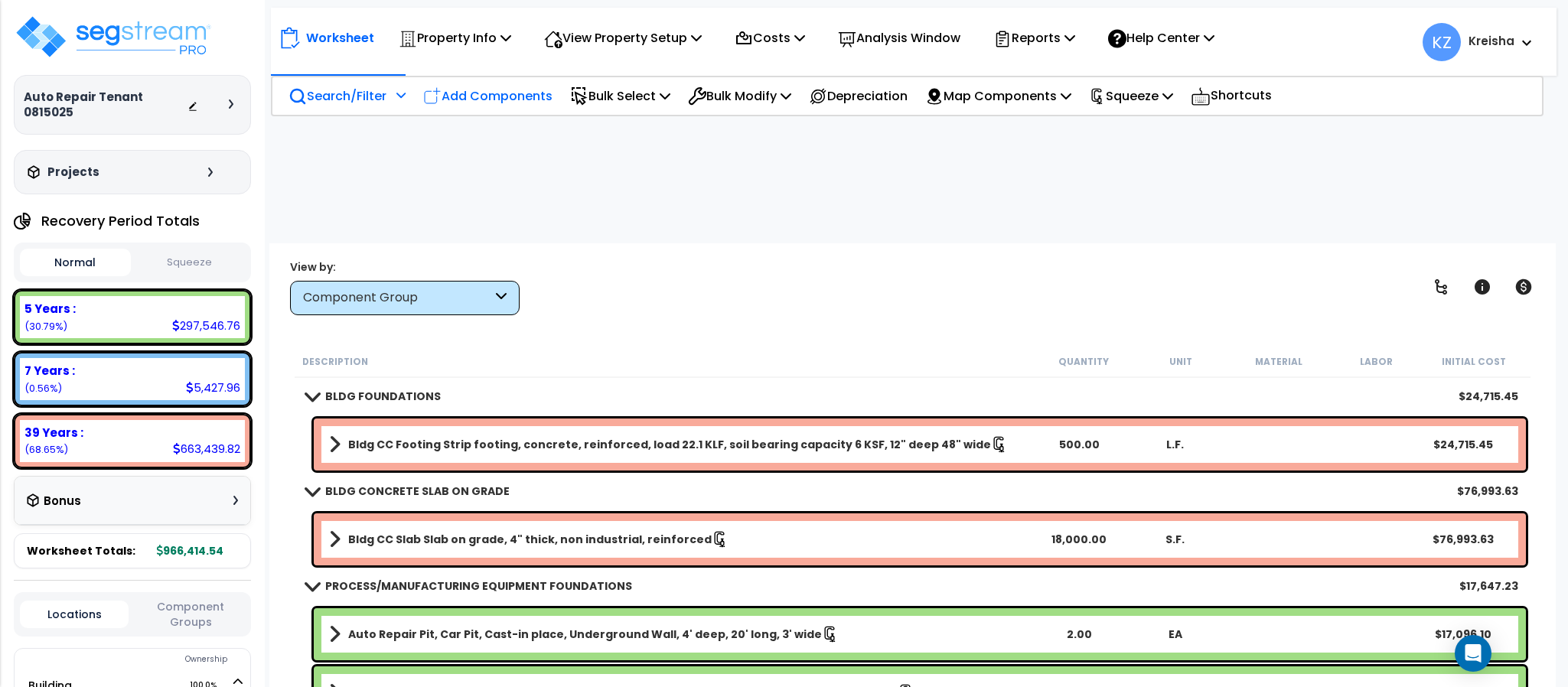
click at [494, 108] on div "Add Components" at bounding box center [487, 96] width 146 height 36
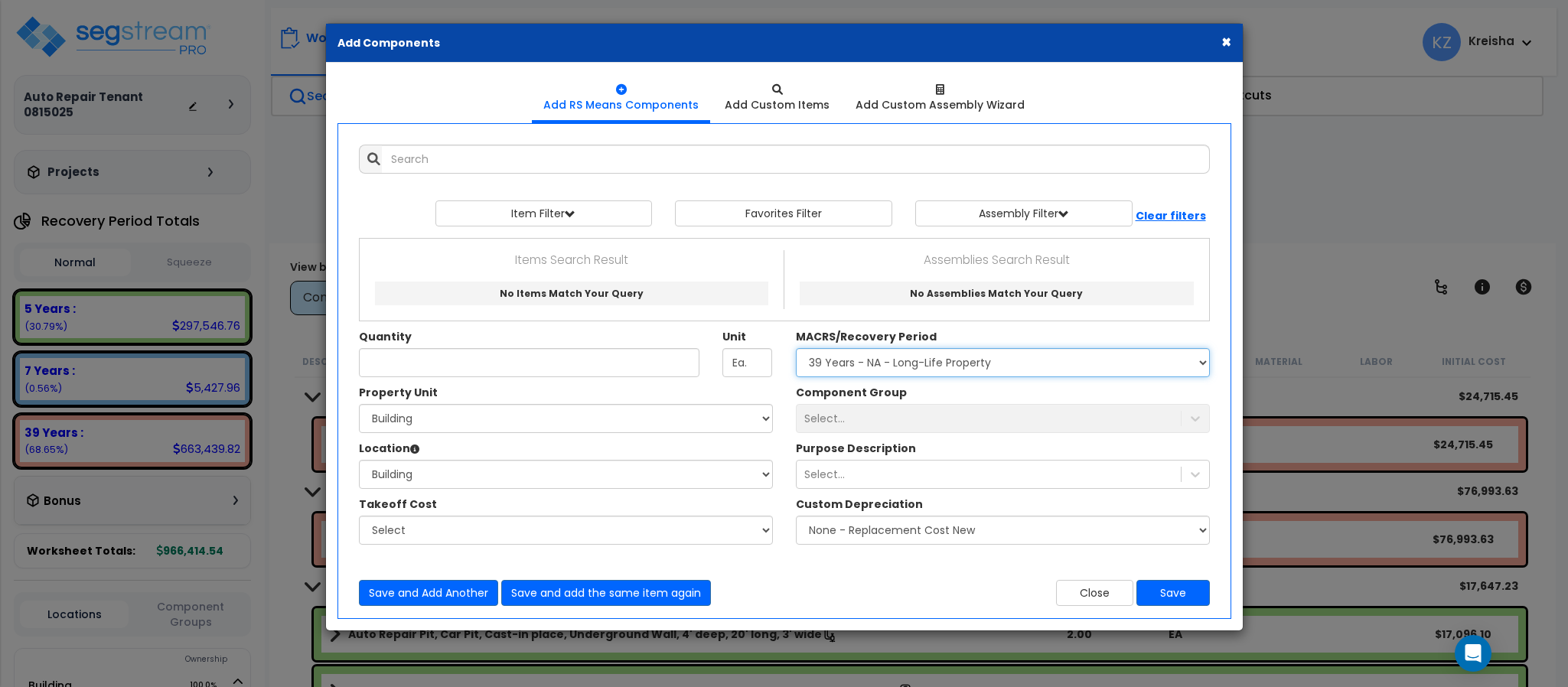
click at [823, 372] on select "Select MACRS/Recovery Period 5 Years - 57.0 - Distributive Trades & Services 5 …" at bounding box center [1002, 363] width 414 height 29
click at [796, 350] on select "Select MACRS/Recovery Period 5 Years - 57.0 - Distributive Trades & Services 5 …" at bounding box center [1002, 363] width 414 height 29
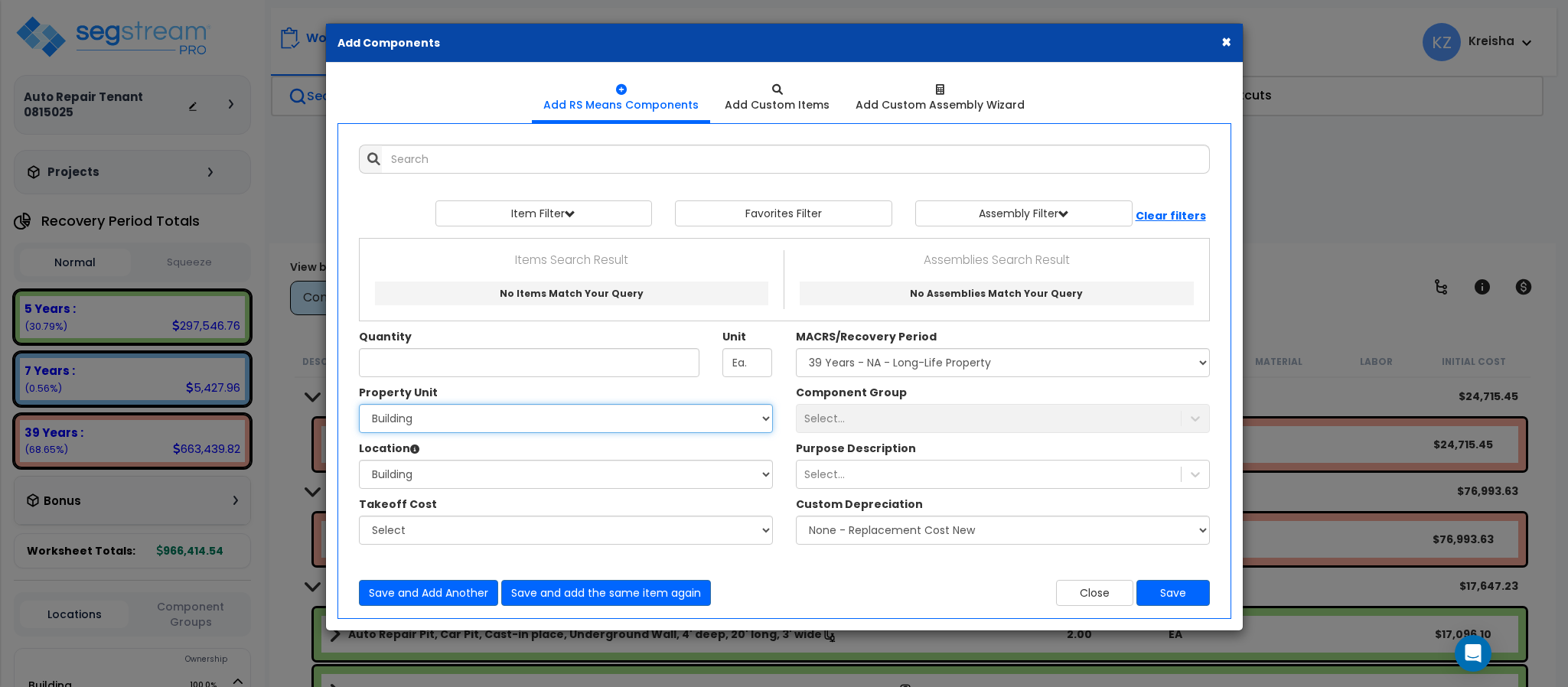
click at [719, 414] on select "Select Building Site Improvements" at bounding box center [566, 418] width 414 height 29
click at [359, 405] on select "Select Building Site Improvements" at bounding box center [566, 418] width 414 height 29
click at [659, 476] on select "Select Auto Repair Building Building Interior Add Additional Location" at bounding box center [566, 474] width 414 height 29
click at [359, 461] on select "Select Auto Repair Building Building Interior Add Additional Location" at bounding box center [566, 474] width 414 height 29
click at [847, 420] on div "Select..." at bounding box center [1002, 418] width 414 height 29
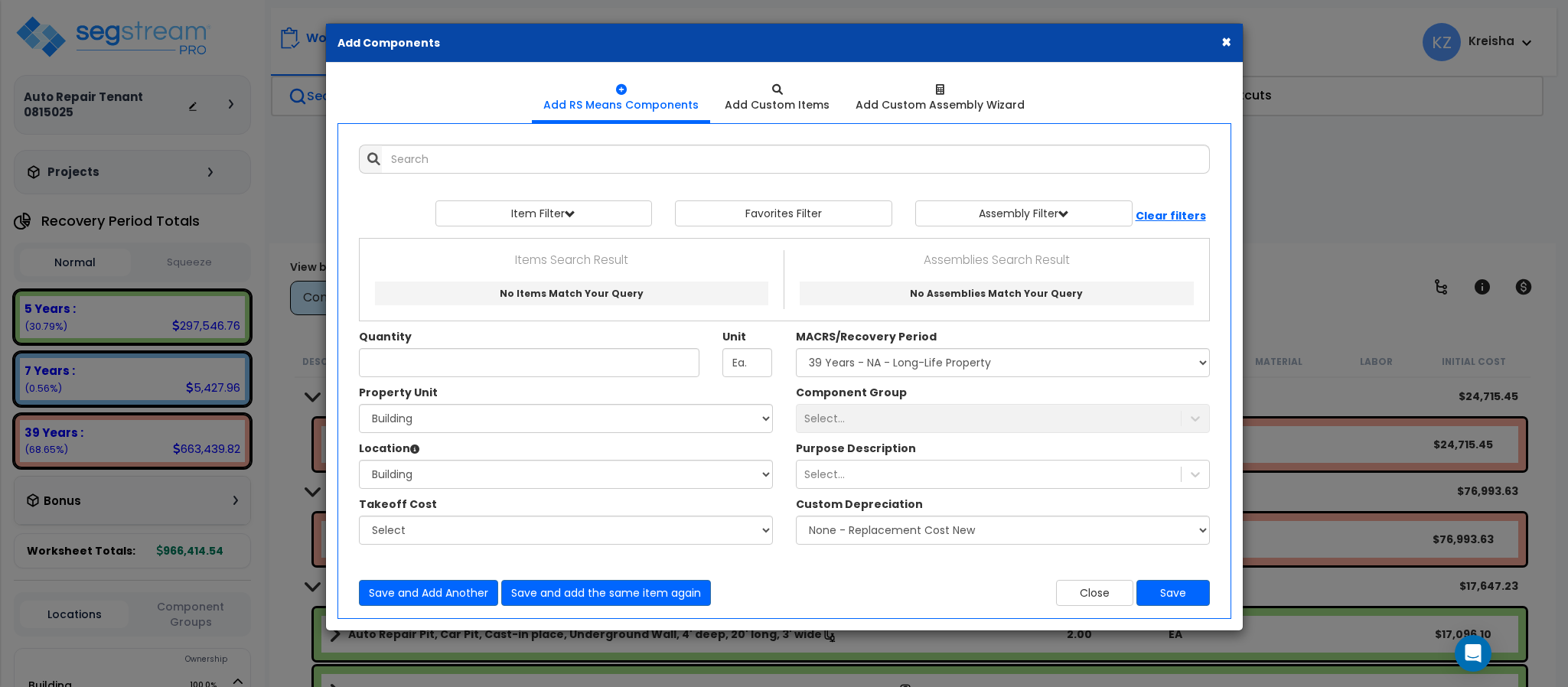
click at [847, 420] on div "Select..." at bounding box center [1002, 418] width 414 height 29
click at [1224, 50] on button "×" at bounding box center [1226, 41] width 10 height 16
click at [1214, 44] on p "Help Center" at bounding box center [1161, 37] width 106 height 21
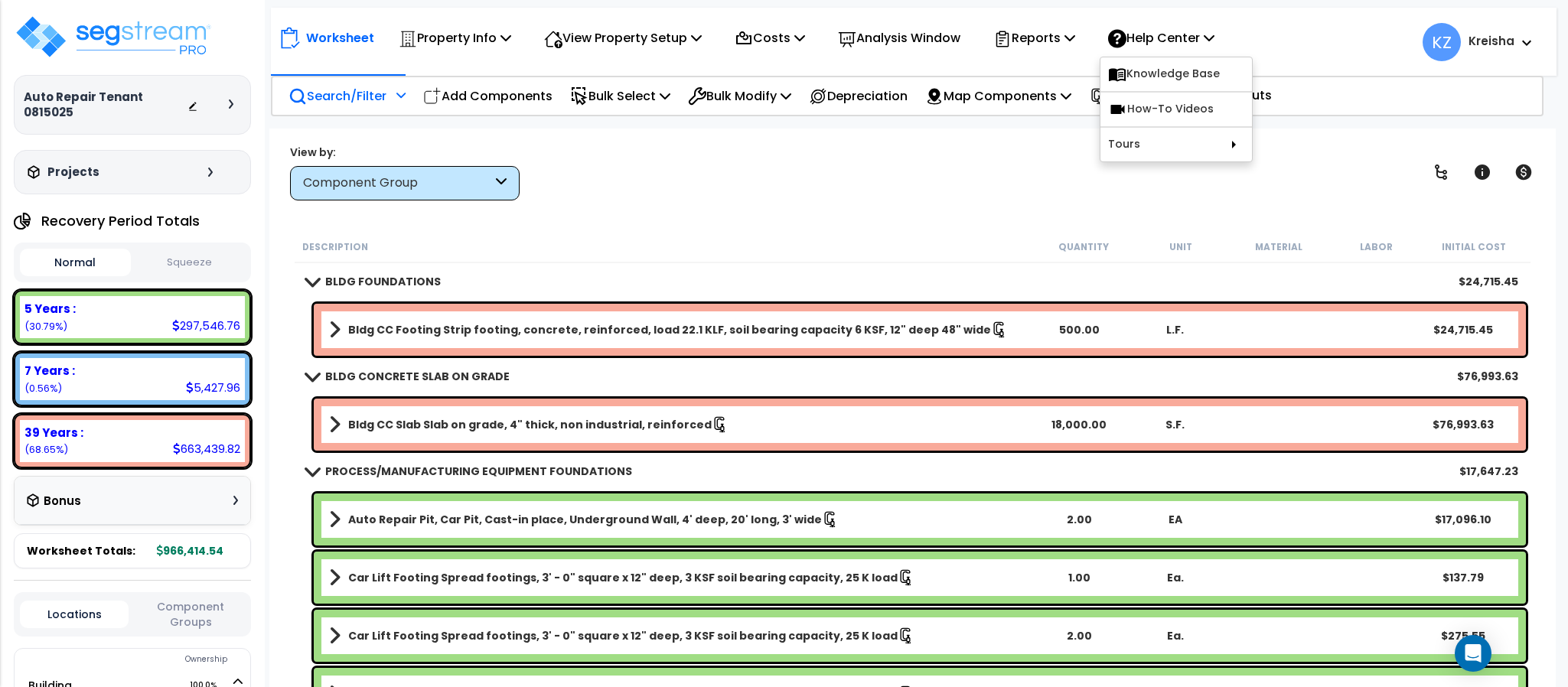
click at [671, 164] on div "View by: Component Group High to Low (Total Cost)" at bounding box center [912, 172] width 1255 height 57
click at [510, 106] on div "Add Components" at bounding box center [487, 96] width 146 height 36
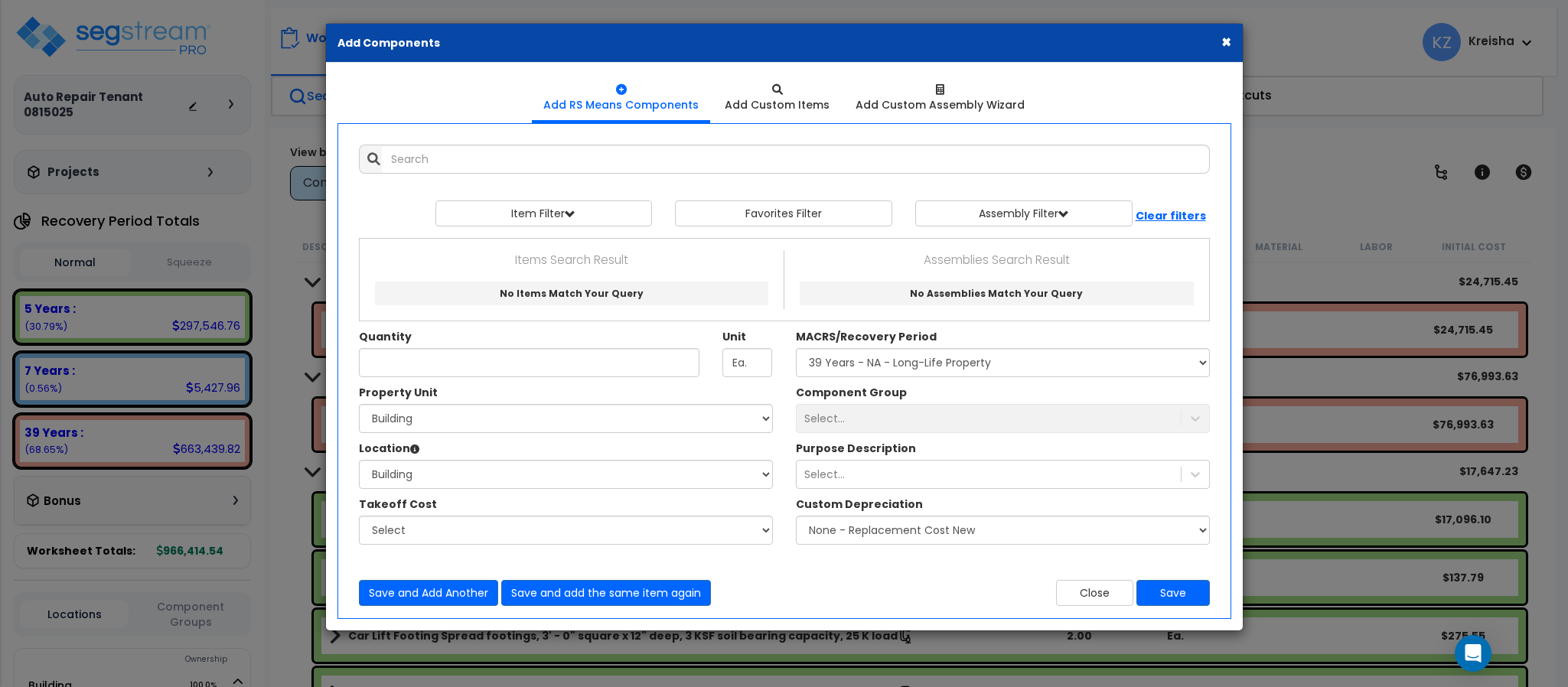
click at [1222, 40] on button "×" at bounding box center [1226, 41] width 10 height 16
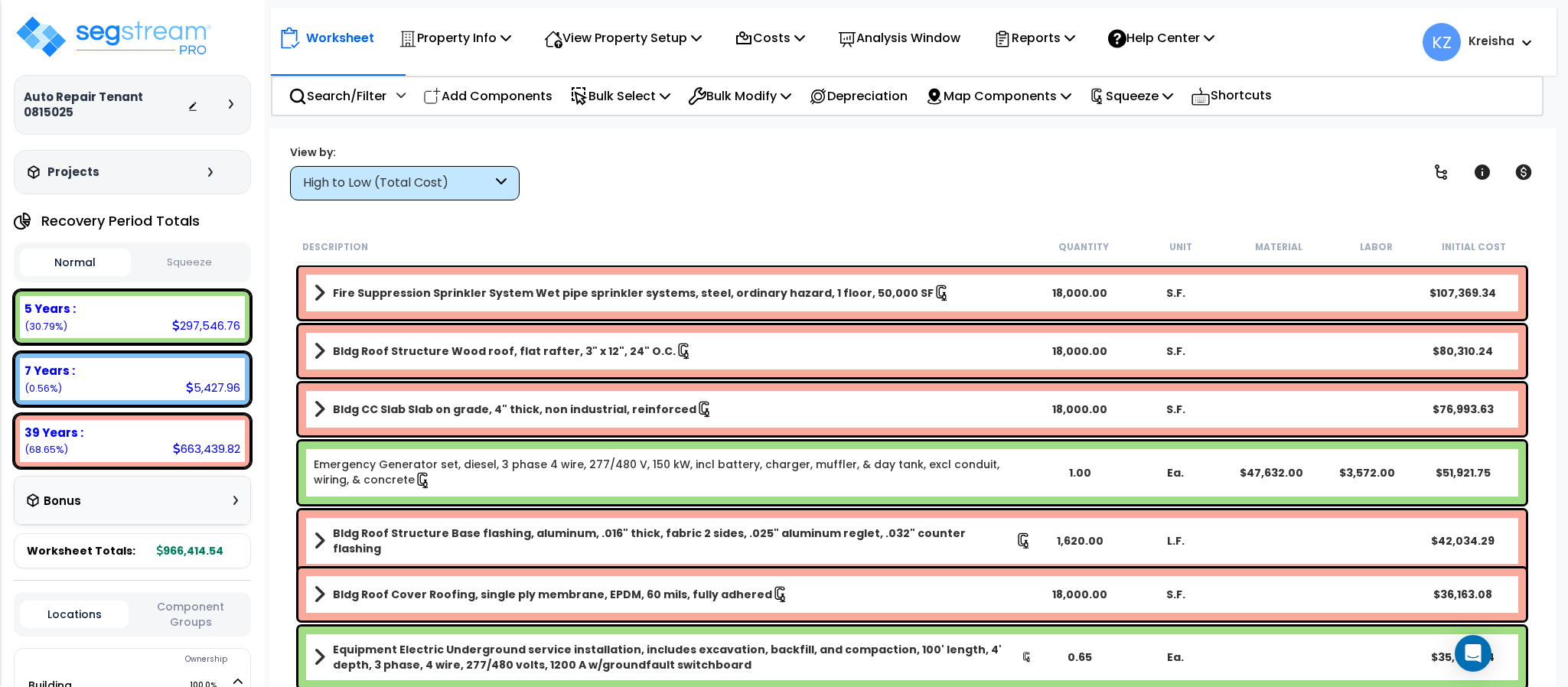
click at [490, 188] on div "High to Low (Total Cost)" at bounding box center [397, 183] width 189 height 18
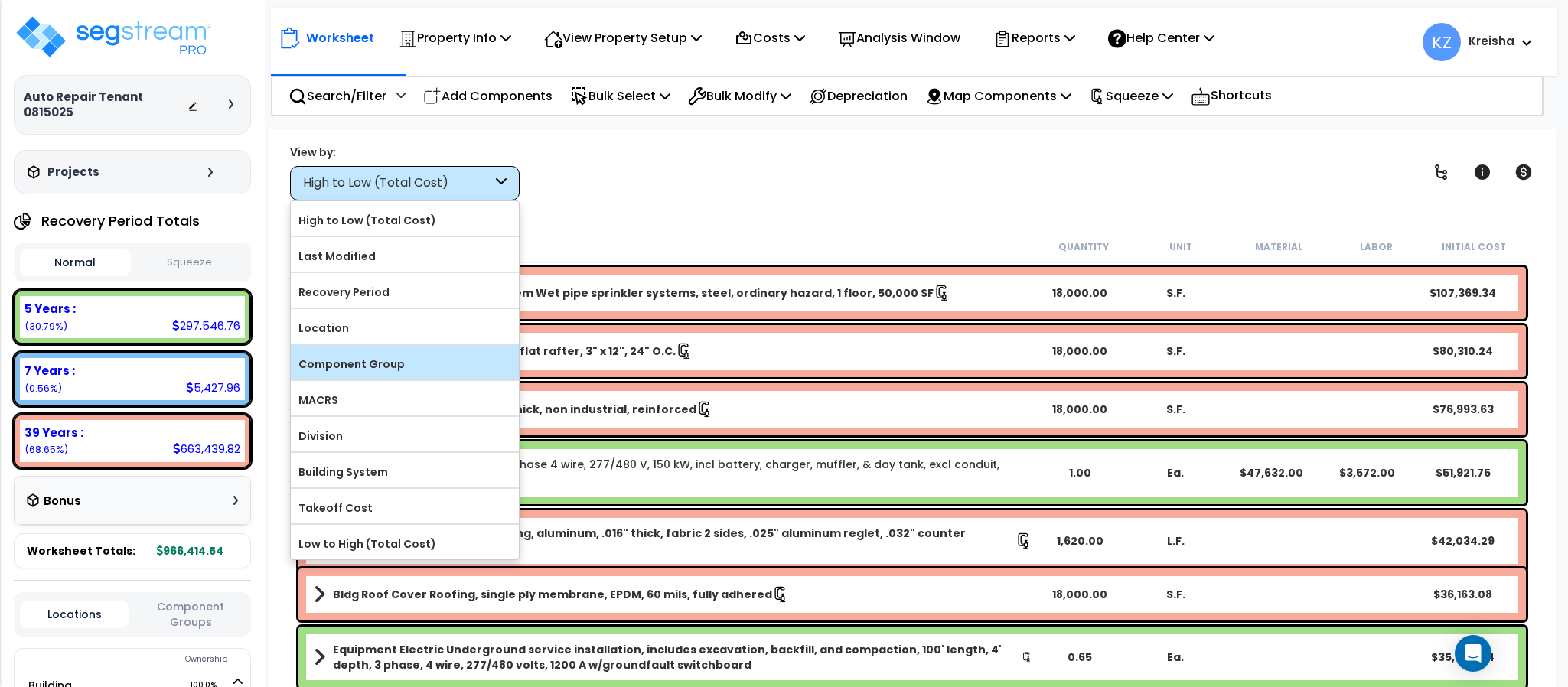
click at [399, 372] on label "Component Group" at bounding box center [405, 364] width 228 height 23
click at [0, 0] on input "Component Group" at bounding box center [0, 0] width 0 height 0
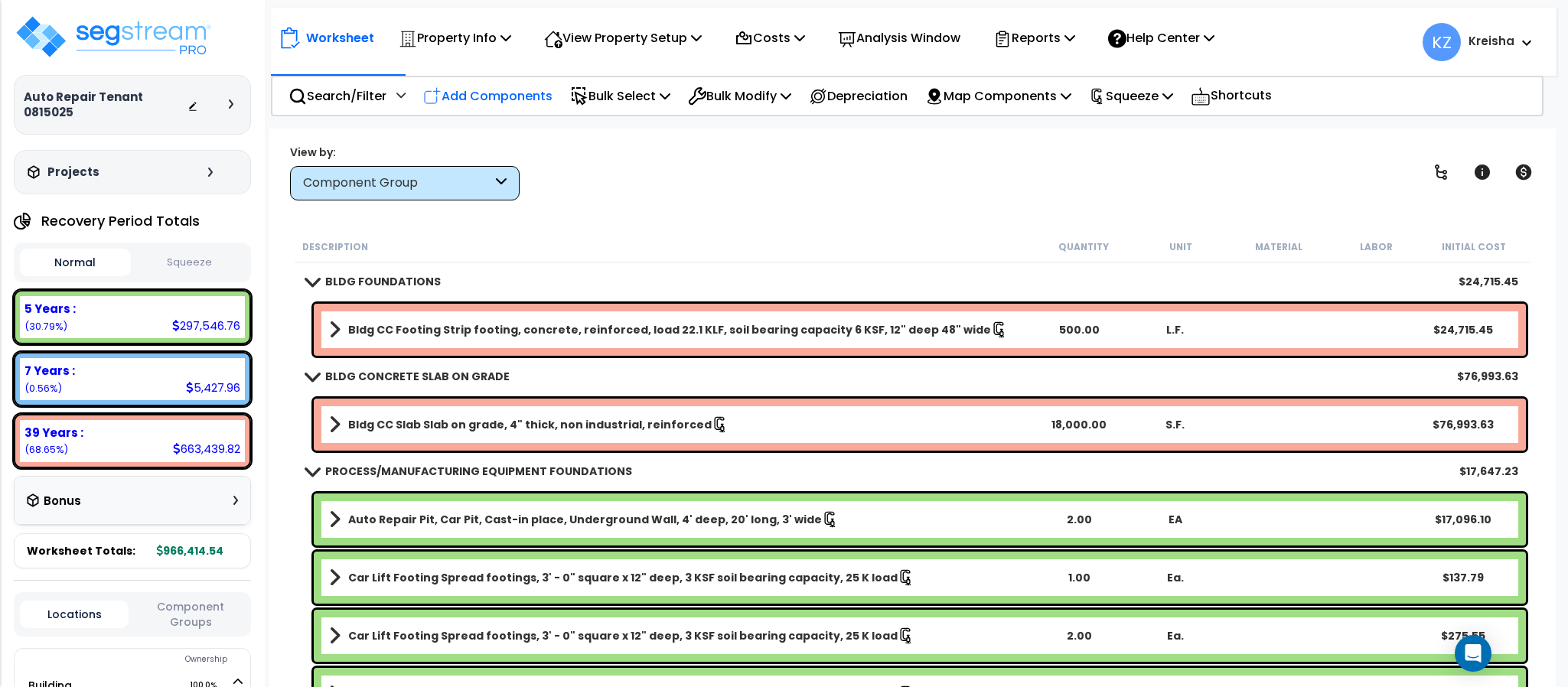
click at [510, 99] on p "Add Components" at bounding box center [487, 96] width 129 height 21
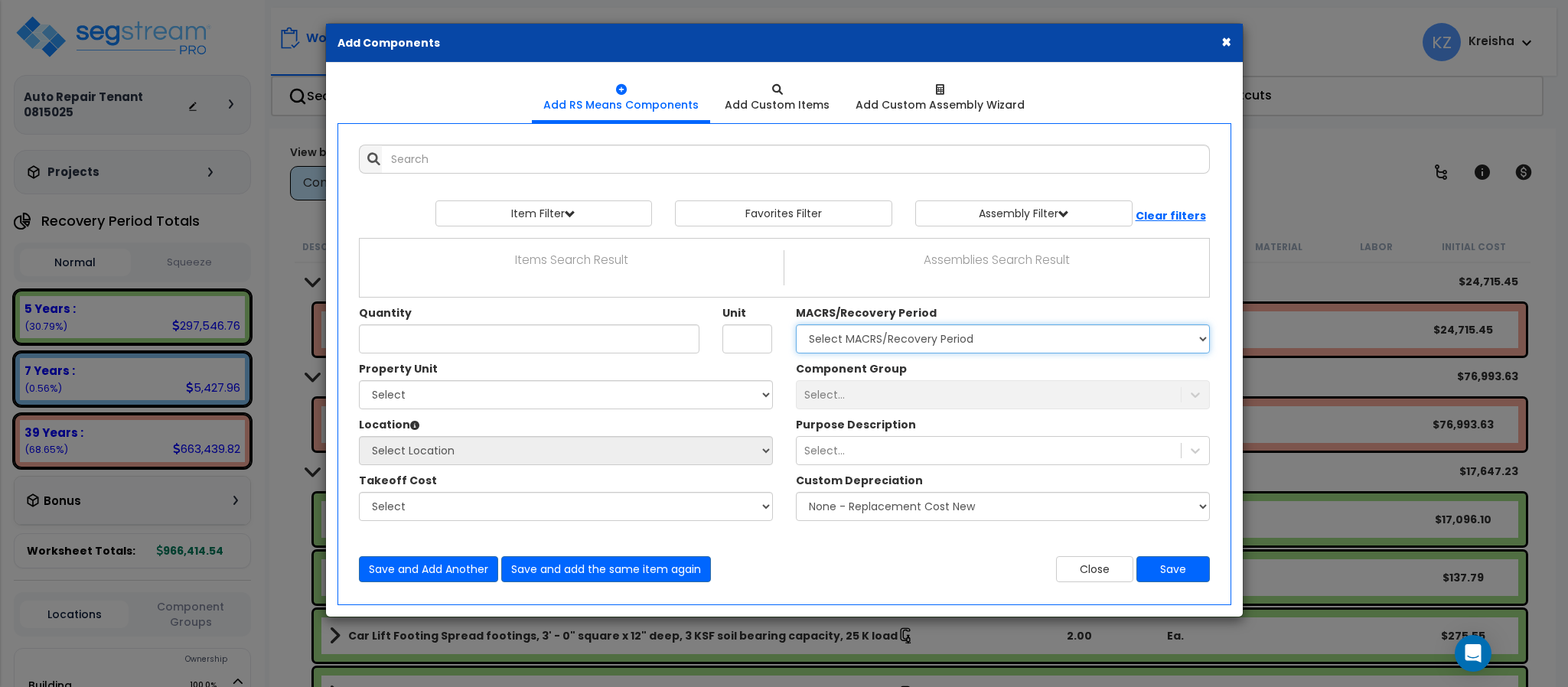
click at [824, 347] on select "Select MACRS/Recovery Period 5 Years - 57.0 - Distributive Trades & Services 5 …" at bounding box center [1002, 339] width 414 height 29
select select "3669"
click at [796, 326] on select "Select MACRS/Recovery Period 5 Years - 57.0 - Distributive Trades & Services 5 …" at bounding box center [1002, 339] width 414 height 29
click at [677, 400] on select "Select Building Site Improvements" at bounding box center [566, 395] width 414 height 29
select select "164644"
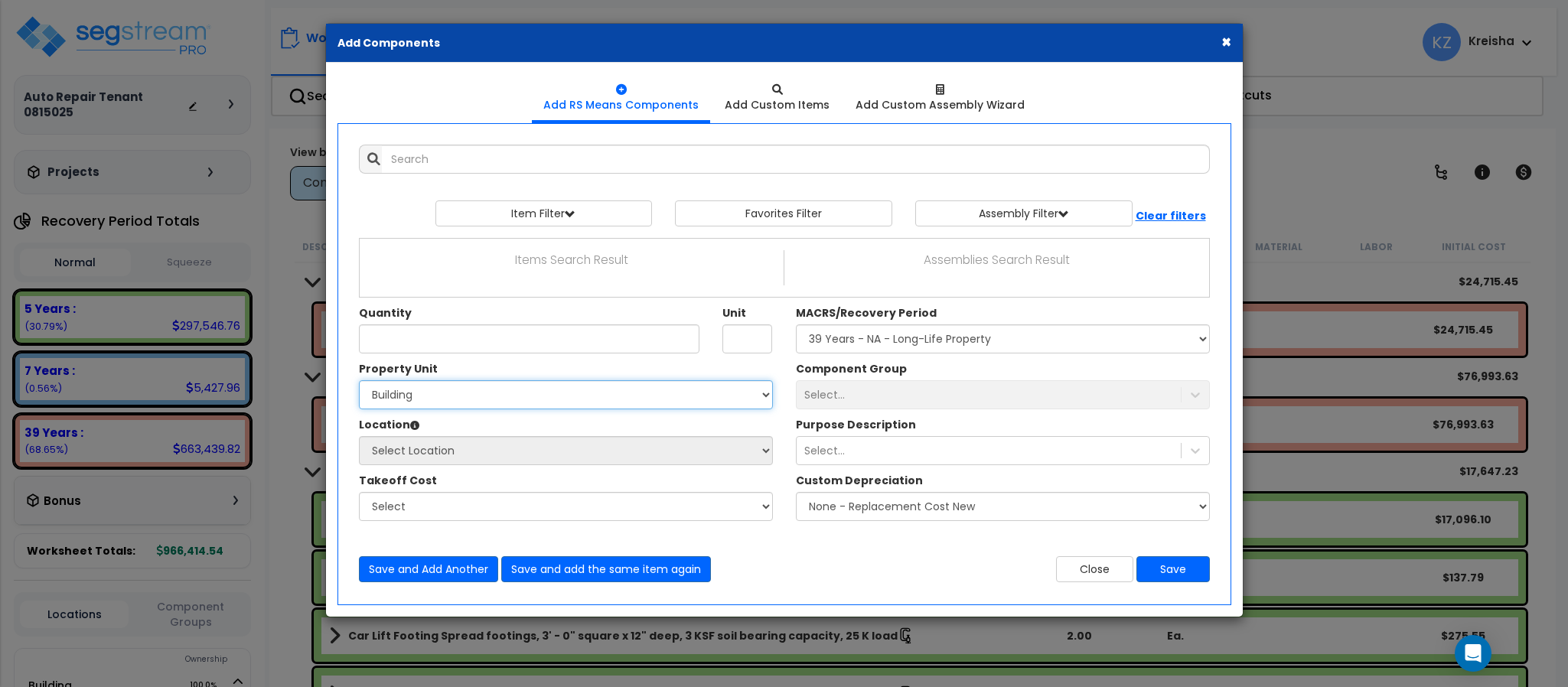
click at [359, 382] on select "Select Building Site Improvements" at bounding box center [566, 395] width 414 height 29
click at [675, 464] on select "Select Auto Repair Building Building Interior Add Additional Location" at bounding box center [566, 451] width 414 height 29
select select "6"
click at [359, 438] on select "Select Auto Repair Building Building Interior Add Additional Location" at bounding box center [566, 451] width 414 height 29
click at [951, 379] on div "Component Group Select..." at bounding box center [1002, 385] width 437 height 48
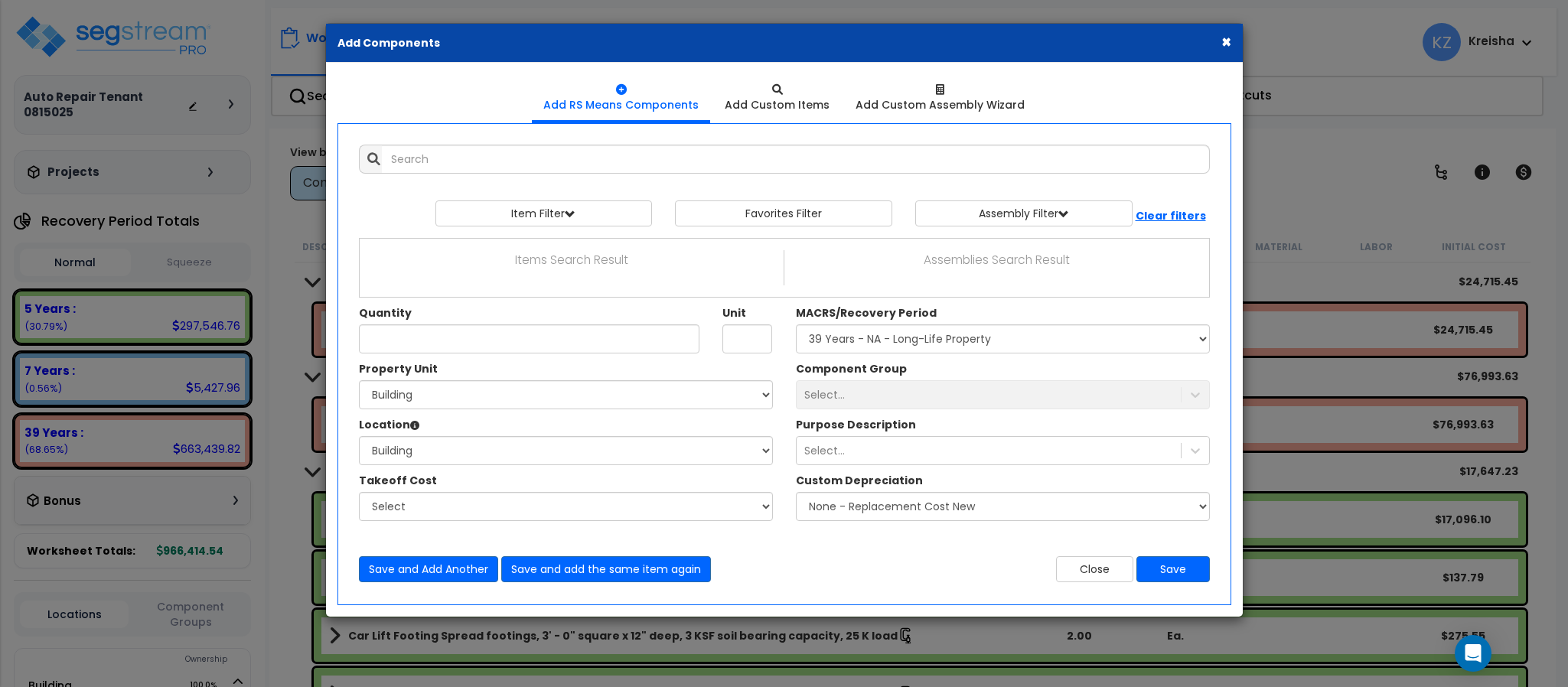
click at [955, 391] on div "Select..." at bounding box center [1002, 395] width 414 height 29
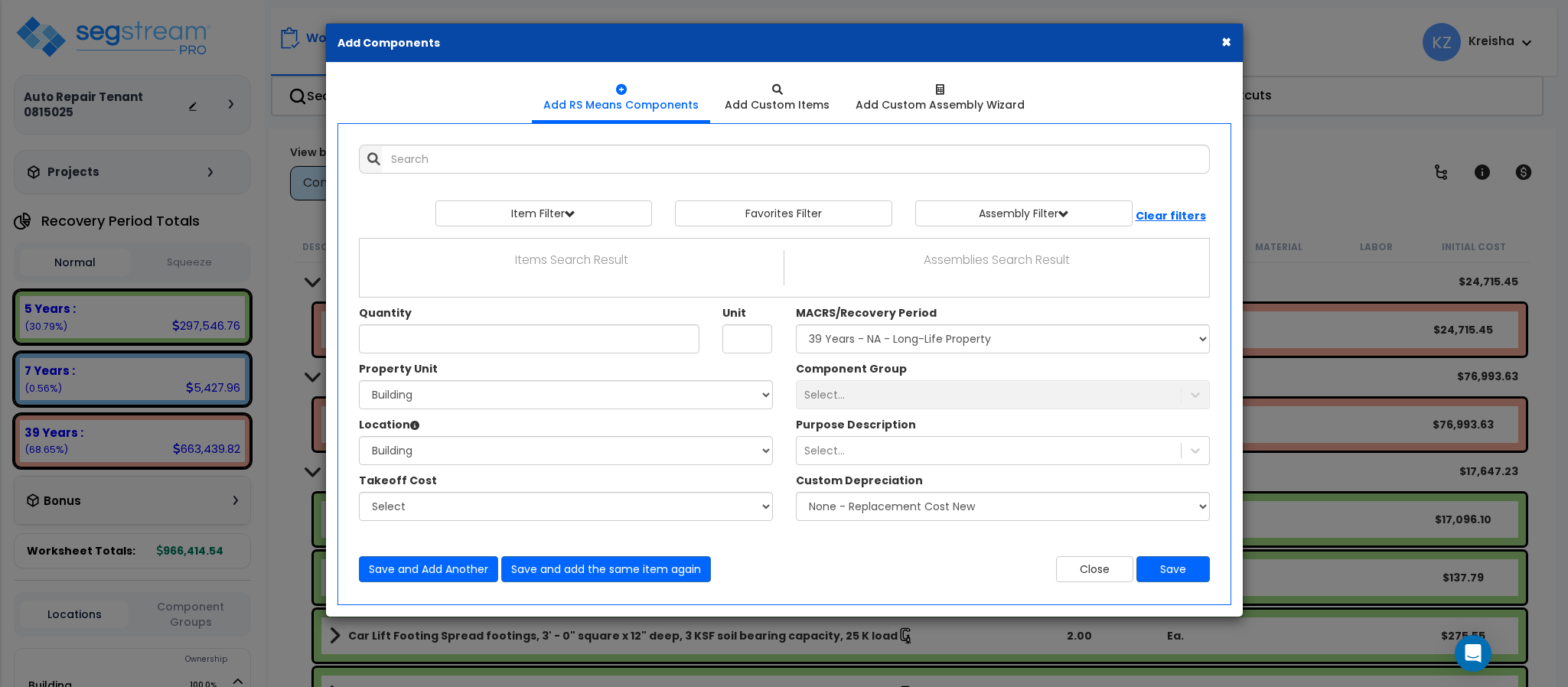
click at [955, 391] on div "Select..." at bounding box center [1002, 395] width 414 height 29
click at [820, 388] on div "Select..." at bounding box center [1002, 395] width 414 height 29
click at [1227, 42] on button "×" at bounding box center [1226, 41] width 10 height 16
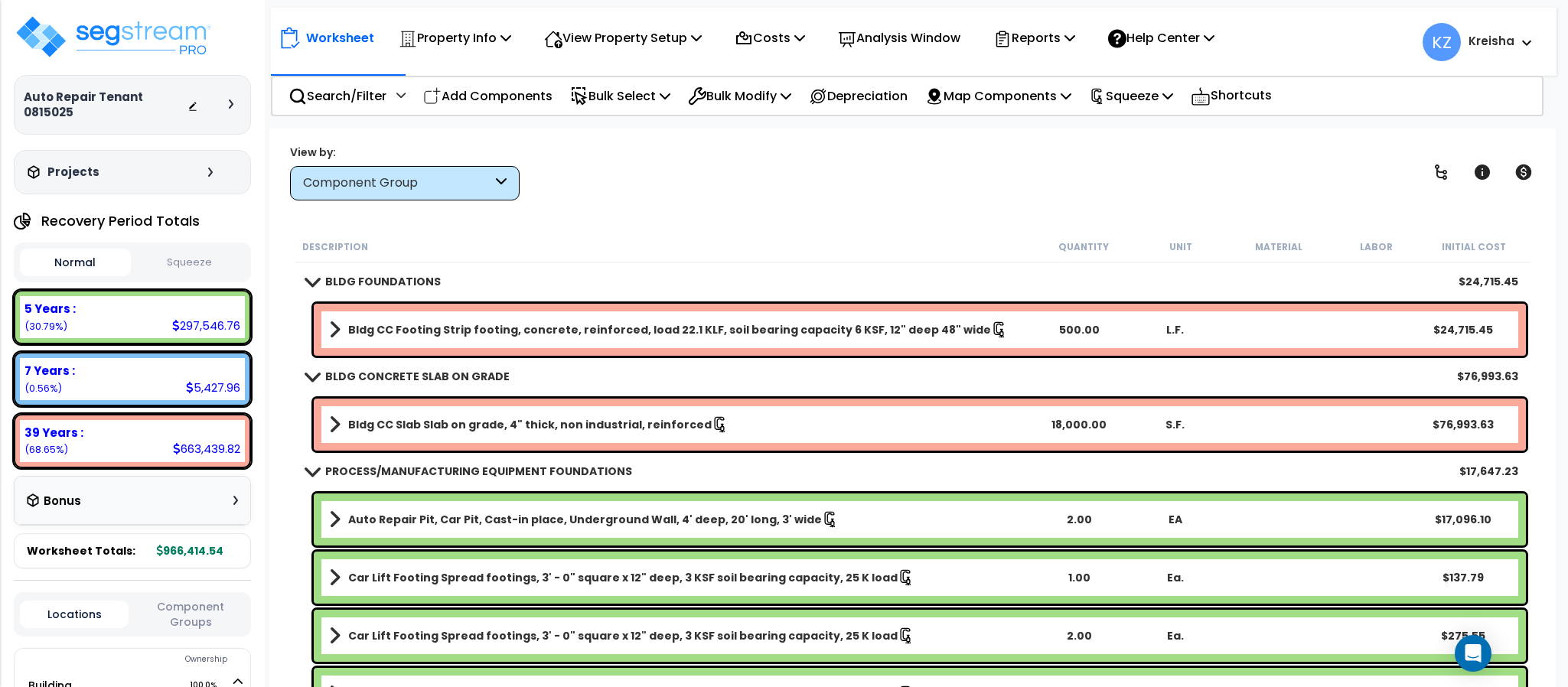
click at [1214, 42] on p "Help Center" at bounding box center [1161, 37] width 106 height 21
click at [843, 200] on div "View by: Component Group High to Low (Total Cost)" at bounding box center [912, 172] width 1255 height 57
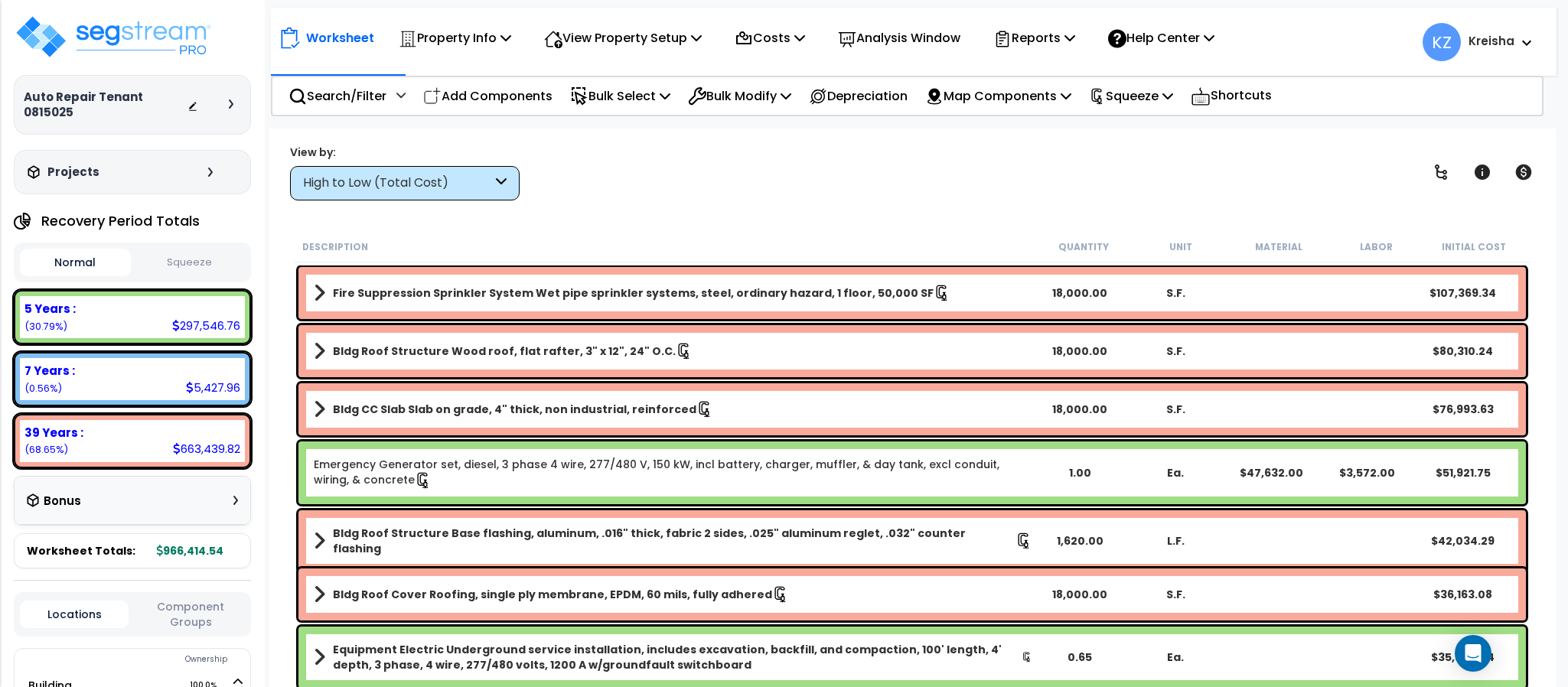
click at [498, 186] on icon at bounding box center [501, 183] width 11 height 18
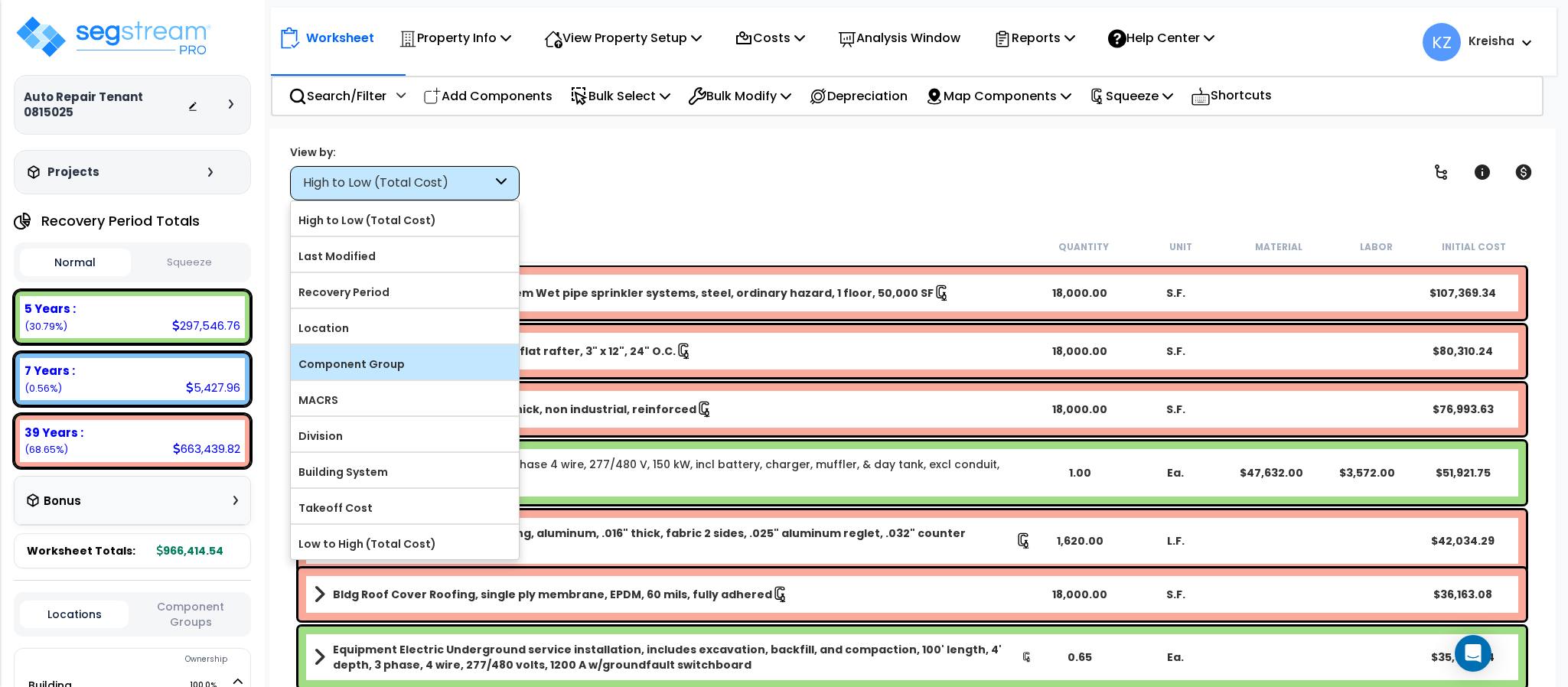
click at [423, 370] on label "Component Group" at bounding box center [405, 364] width 228 height 23
click at [0, 0] on input "Component Group" at bounding box center [0, 0] width 0 height 0
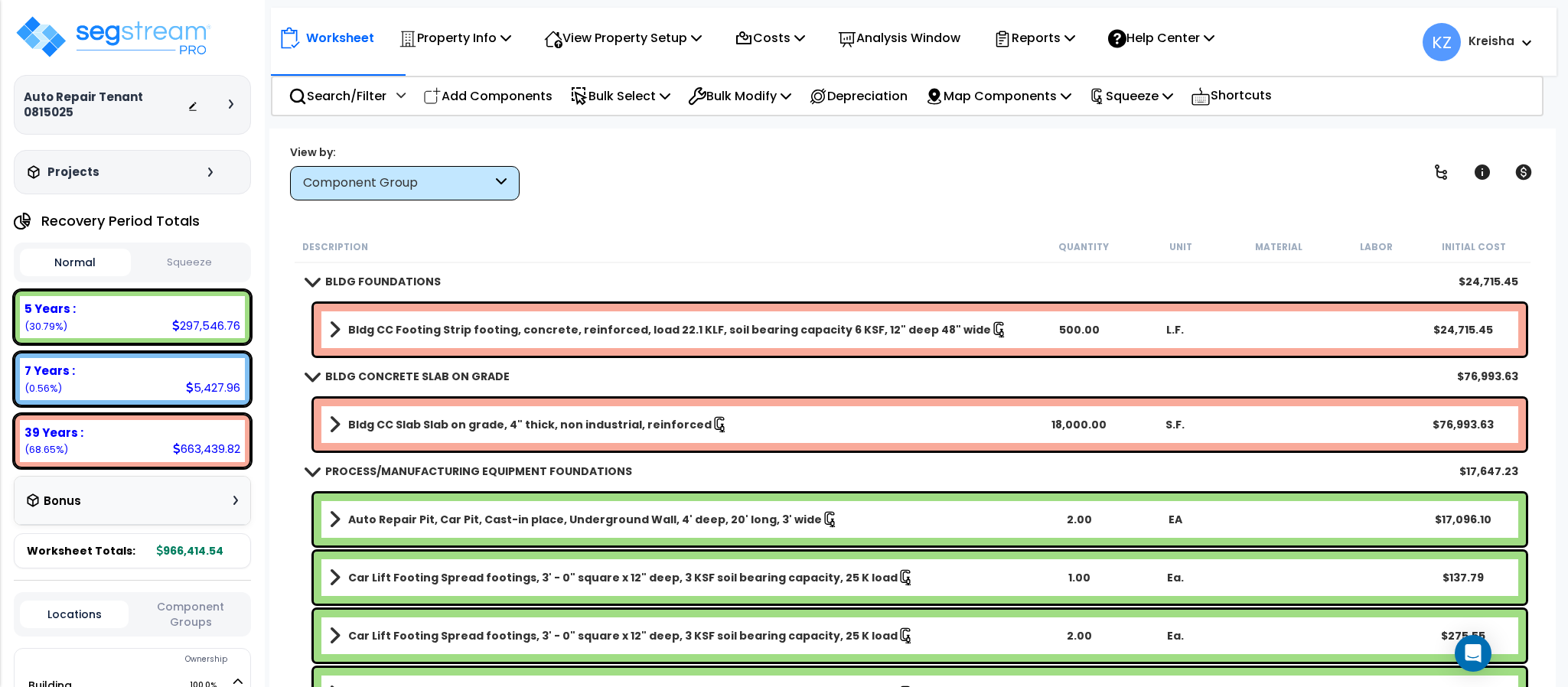
click at [664, 165] on div "View by: Component Group High to Low (Total Cost)" at bounding box center [912, 172] width 1255 height 57
click at [515, 101] on p "Add Components" at bounding box center [487, 96] width 129 height 21
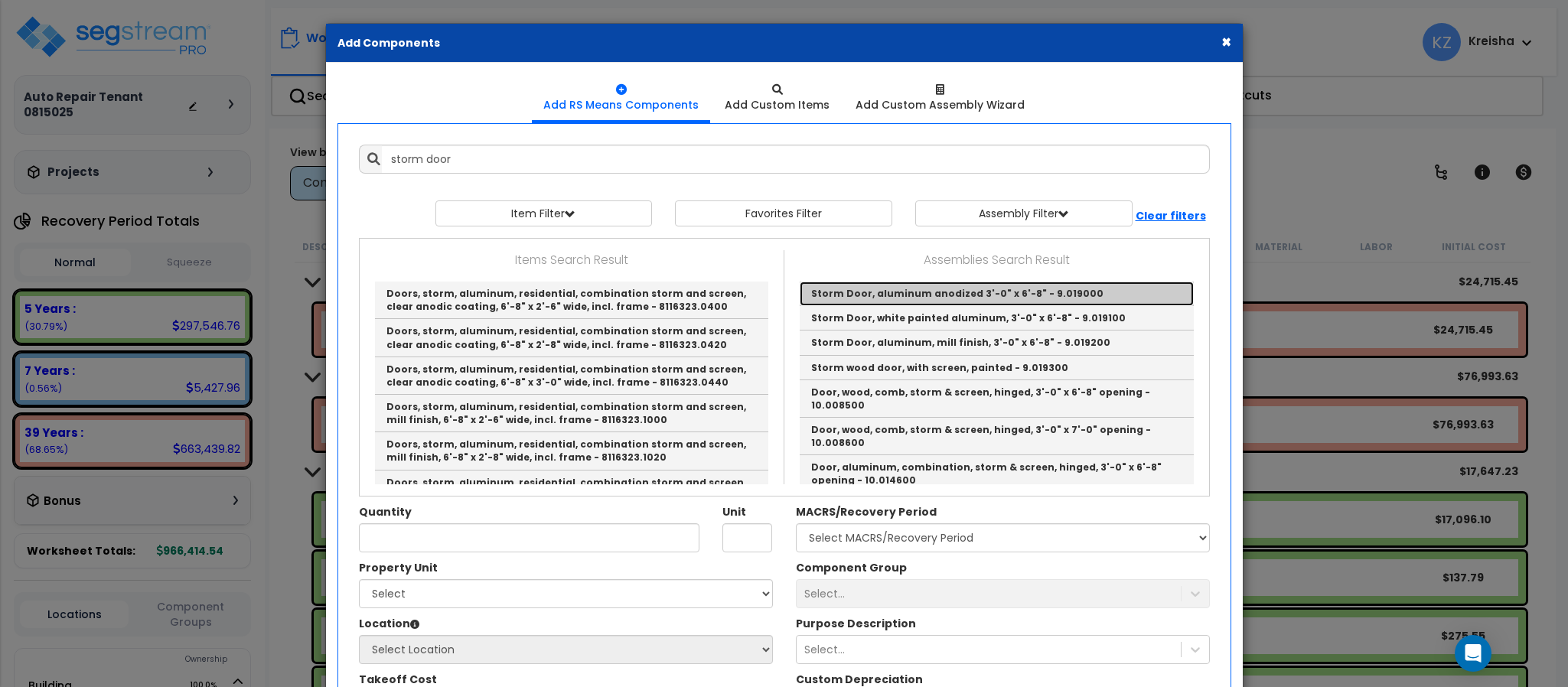
click at [850, 299] on link "Storm Door, aluminum anodized 3'-0" x 6'-8" - 9.019000" at bounding box center [996, 294] width 394 height 24
type input "Storm Door, aluminum anodized 3'-0" x 6'-8" - 9.019000"
type input "Ea."
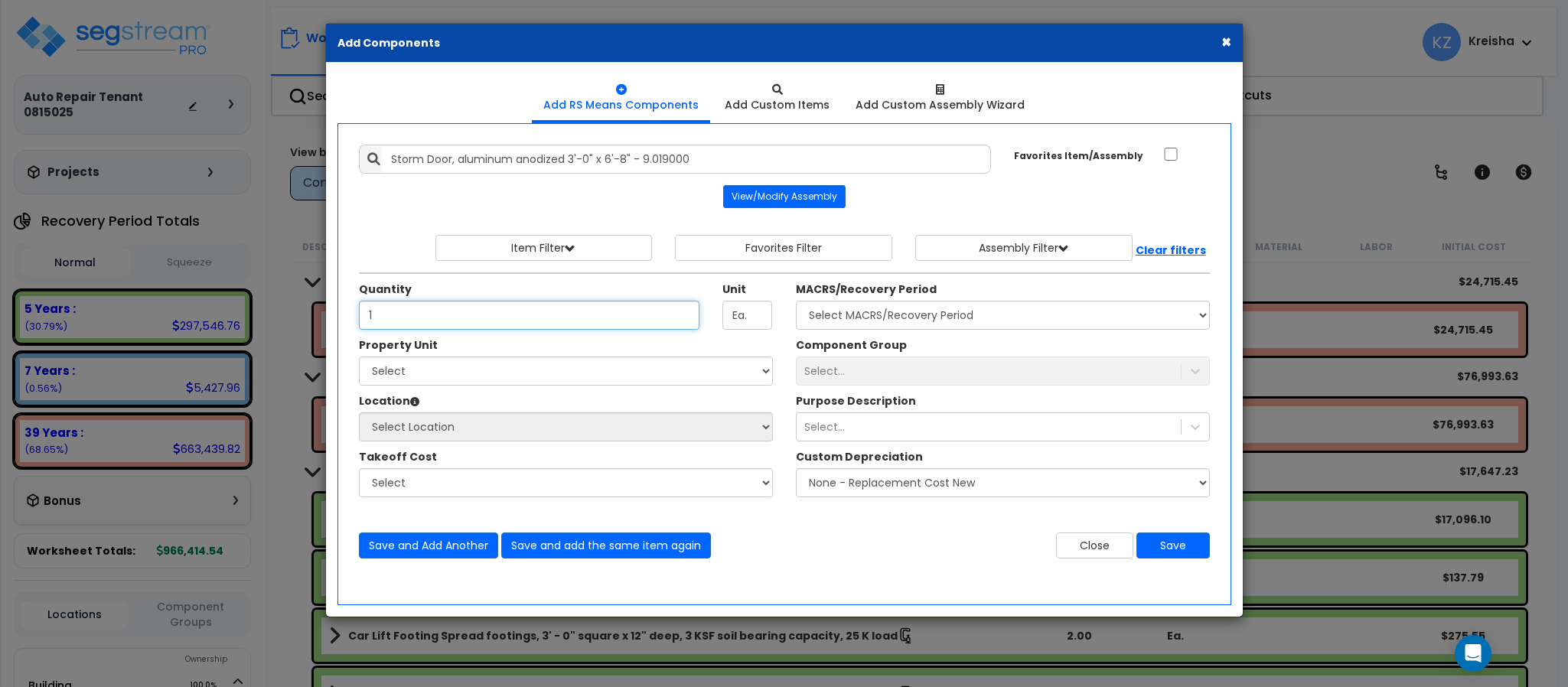
type input "1"
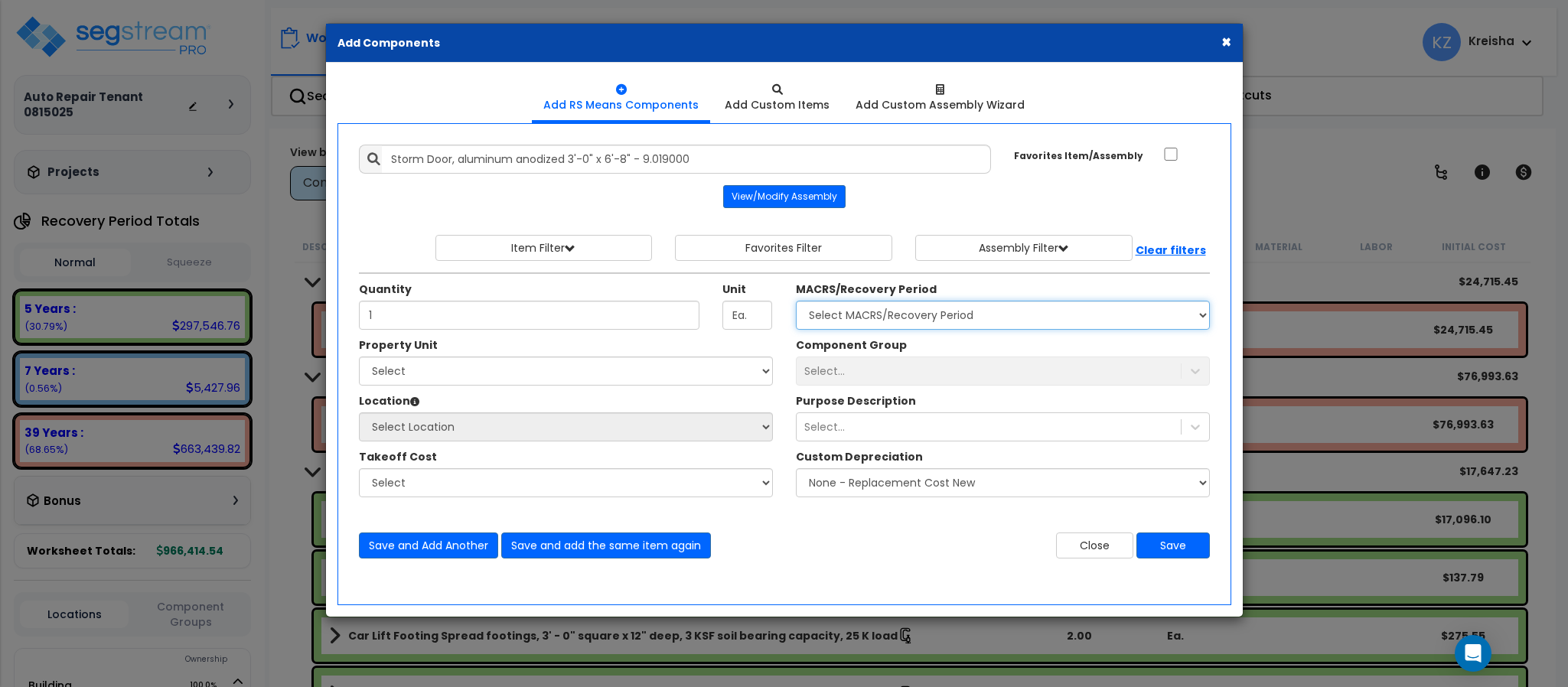
click at [826, 324] on select "Select MACRS/Recovery Period 5 Years - 57.0 - Distributive Trades & Services 5 …" at bounding box center [1002, 315] width 414 height 29
select select "3669"
click at [796, 303] on select "Select MACRS/Recovery Period 5 Years - 57.0 - Distributive Trades & Services 5 …" at bounding box center [1002, 315] width 414 height 29
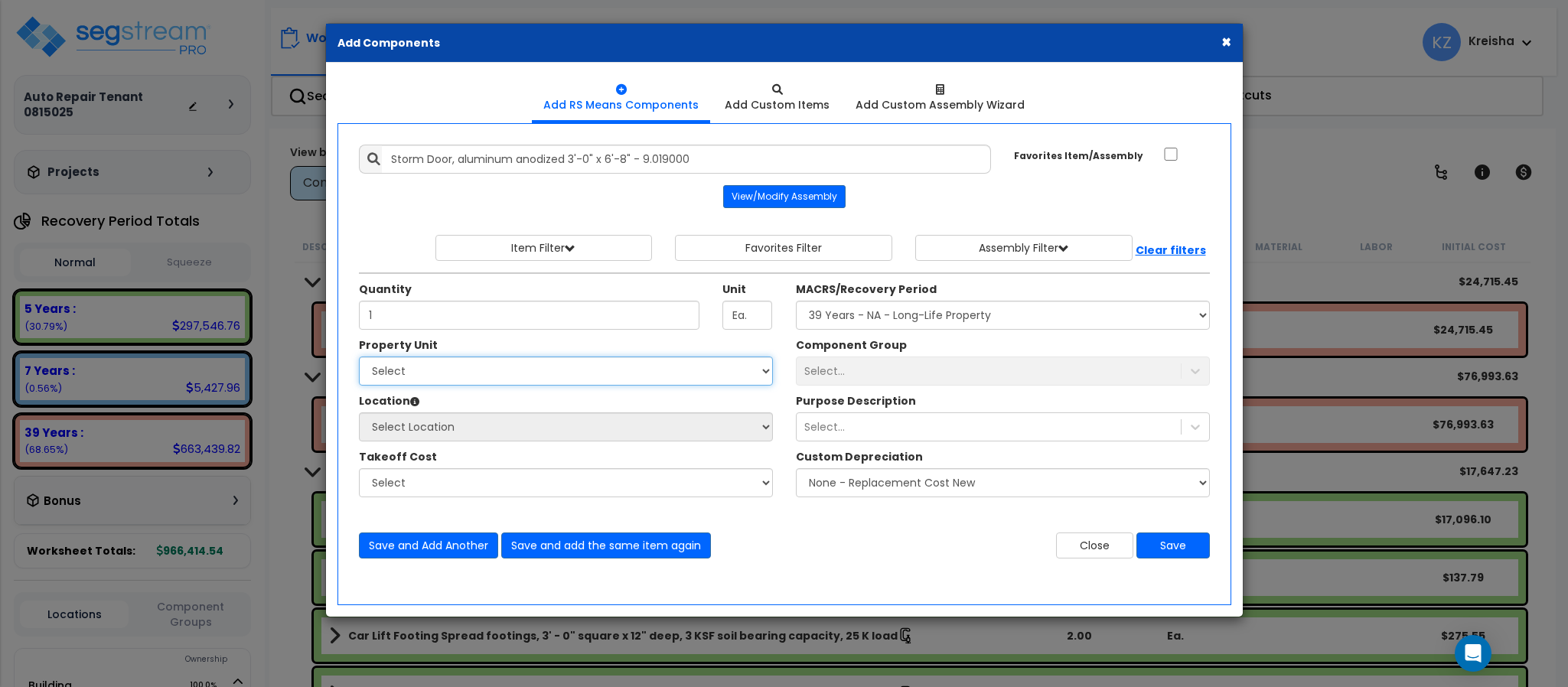
click at [637, 375] on select "Select Building Site Improvements" at bounding box center [566, 371] width 414 height 29
select select "164644"
click at [359, 359] on select "Select Building Site Improvements" at bounding box center [566, 371] width 414 height 29
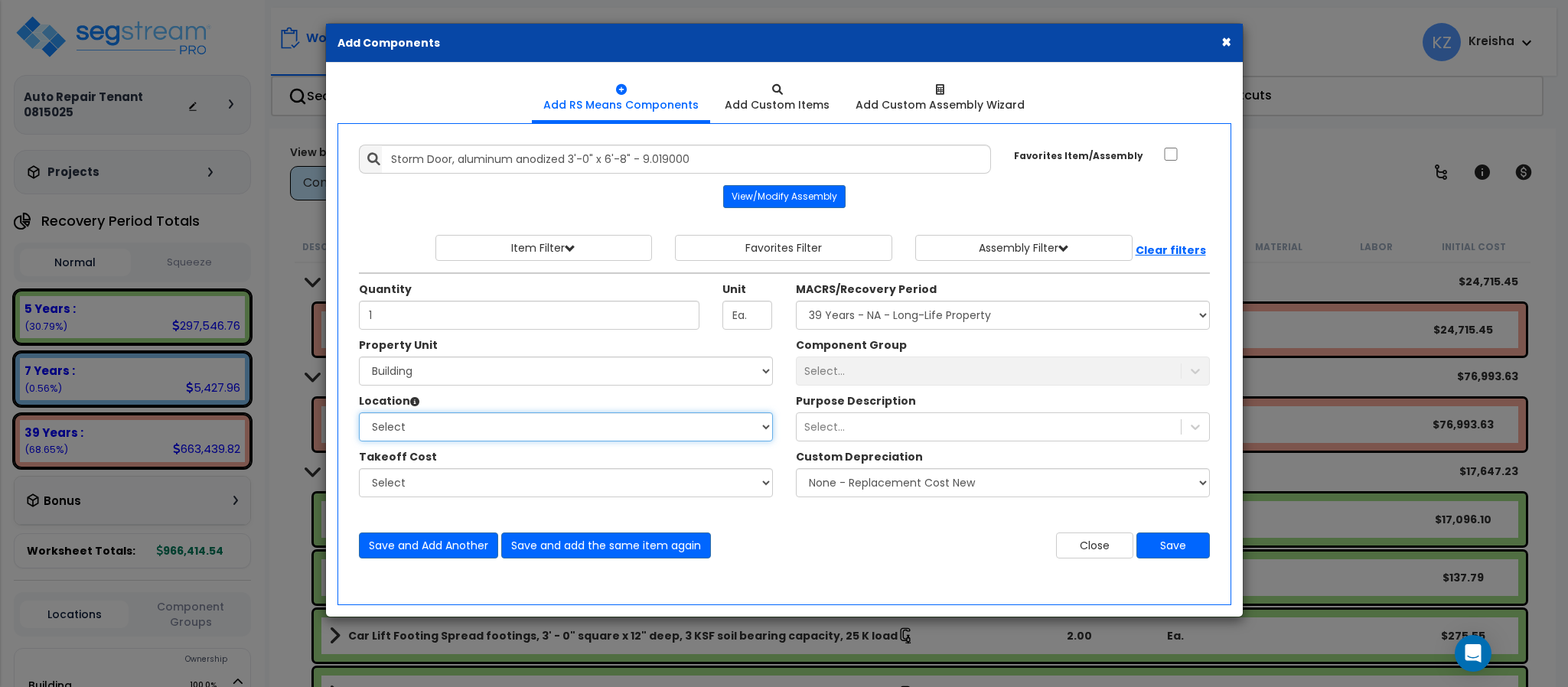
click at [544, 441] on select "Select Auto Repair Building Building Interior Add Additional Location" at bounding box center [566, 427] width 414 height 29
select select "6"
click at [359, 415] on select "Select Auto Repair Building Building Interior Add Additional Location" at bounding box center [566, 427] width 414 height 29
click at [893, 370] on div "Select..." at bounding box center [1002, 371] width 414 height 29
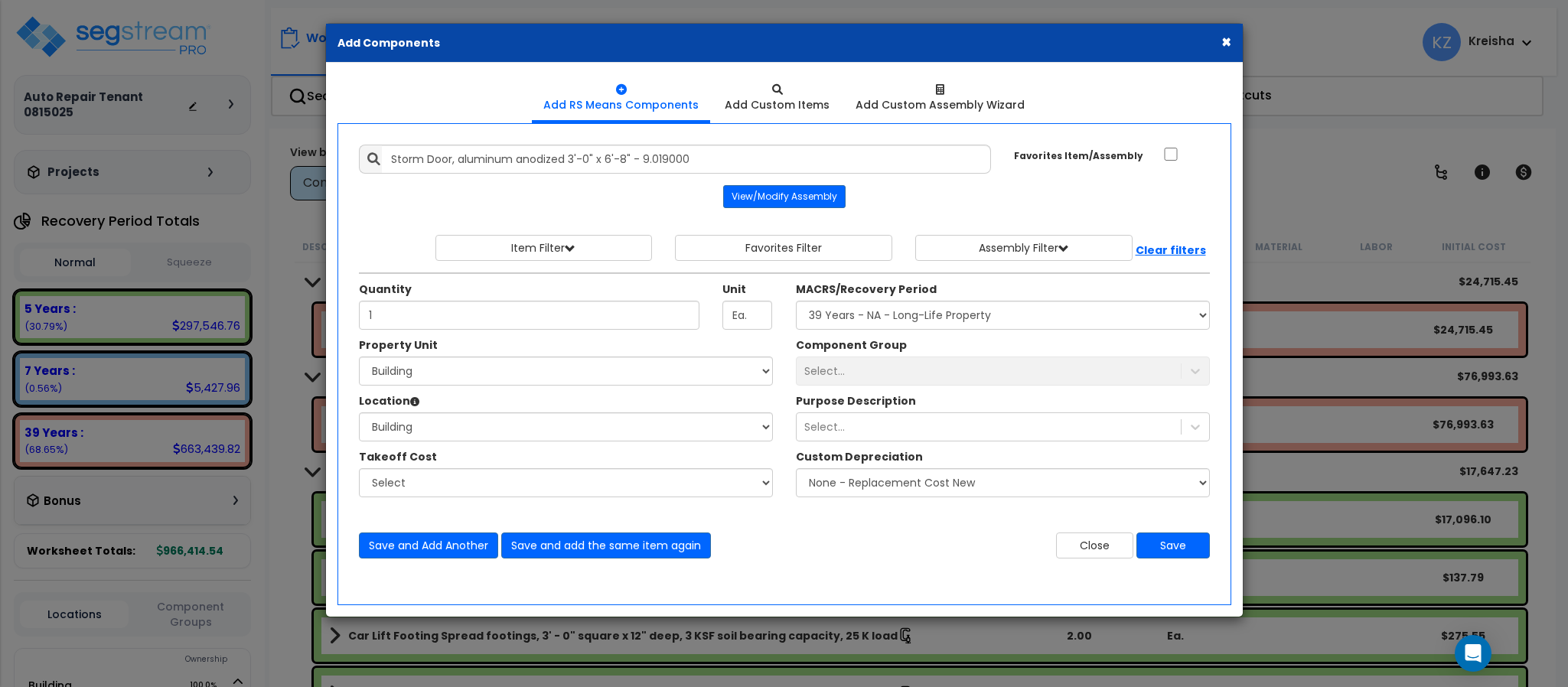
click at [893, 370] on div "Select..." at bounding box center [1002, 371] width 414 height 29
click at [882, 370] on div "Select..." at bounding box center [1002, 371] width 414 height 29
click at [816, 435] on div "Select..." at bounding box center [824, 427] width 41 height 15
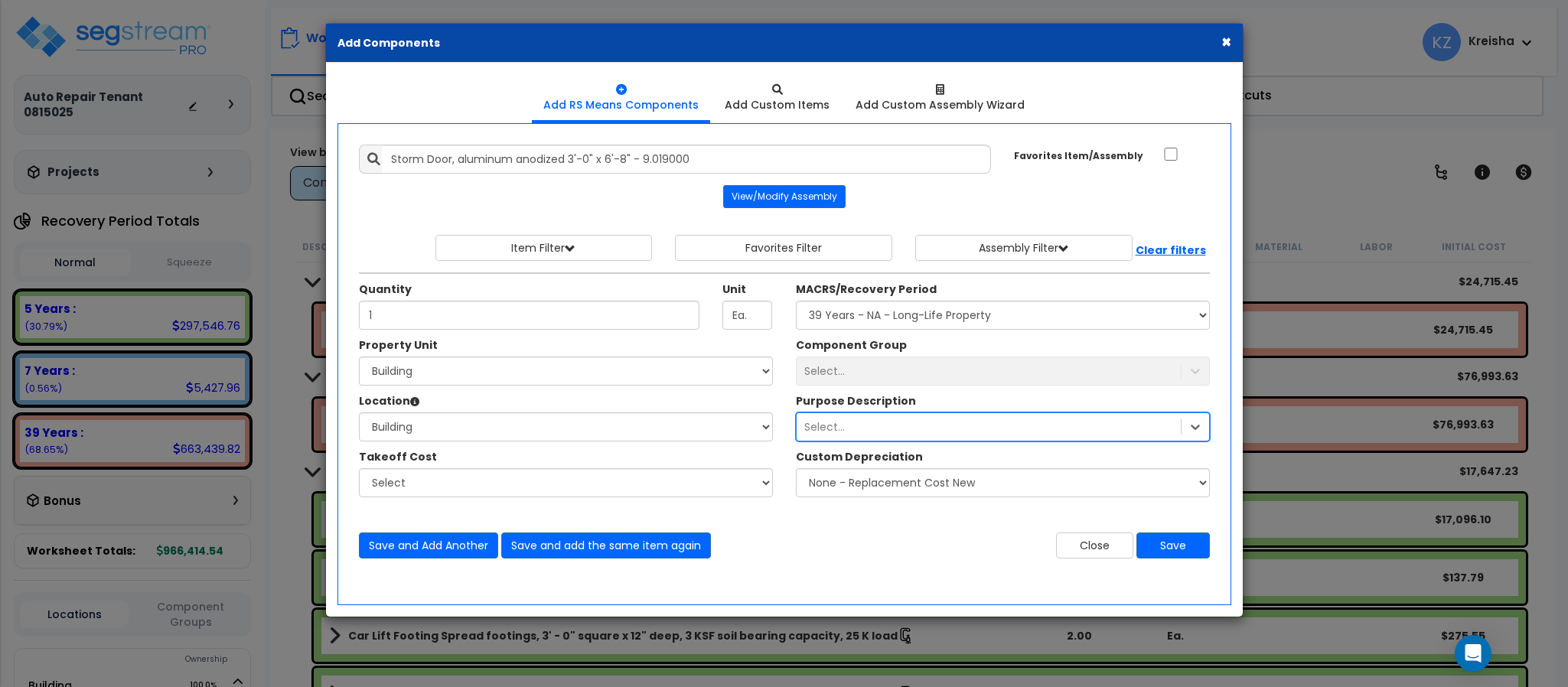
click at [816, 435] on div "Select..." at bounding box center [824, 427] width 41 height 15
click at [682, 471] on select "Select" at bounding box center [566, 483] width 414 height 29
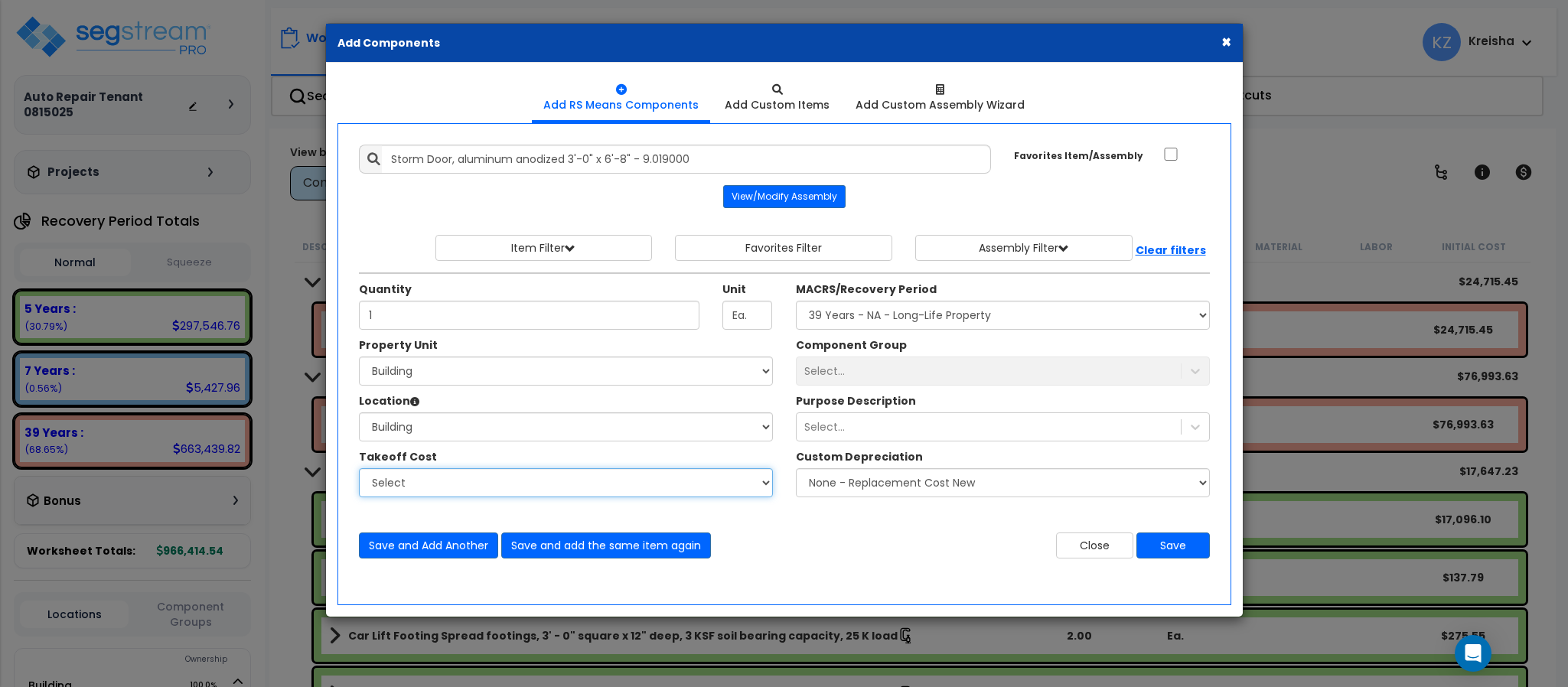
click at [735, 487] on select "Select" at bounding box center [566, 483] width 414 height 29
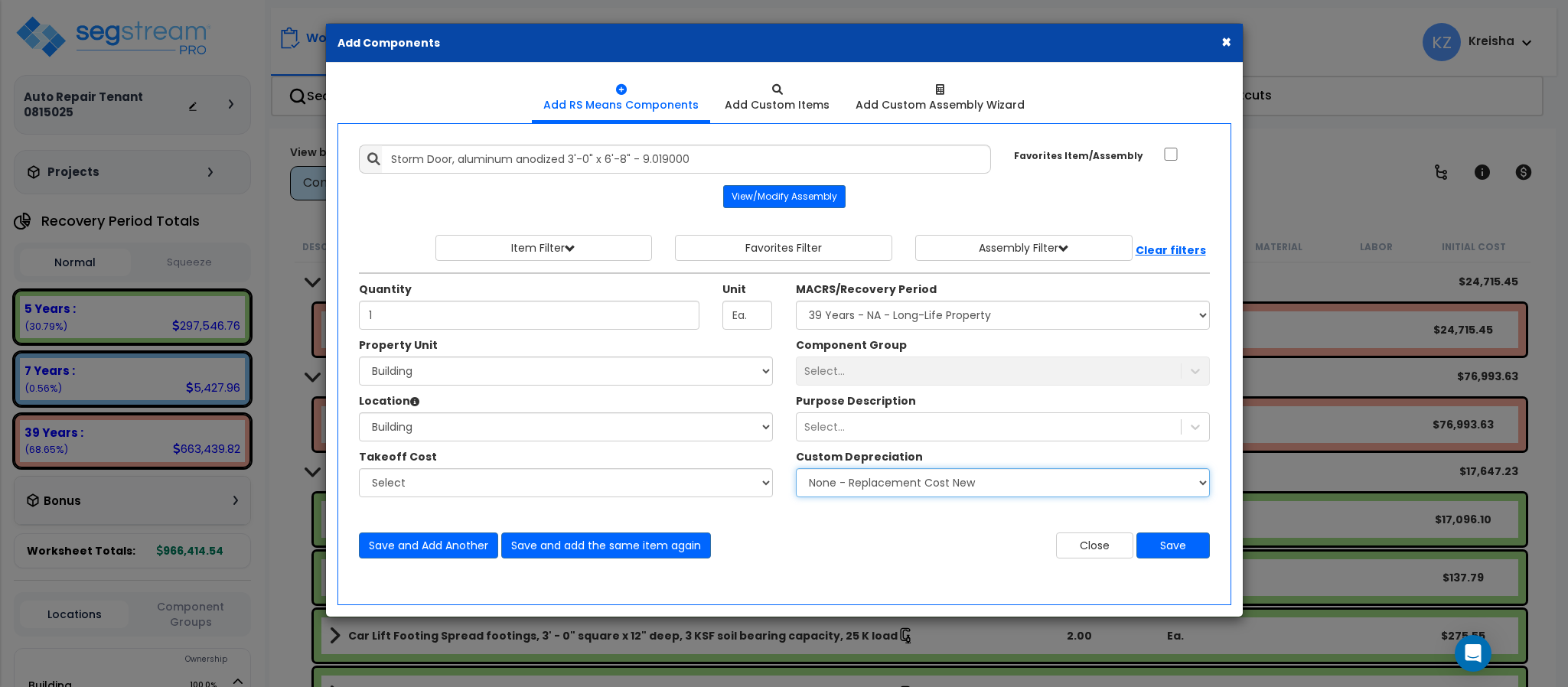
click at [895, 482] on select "None - Replacement Cost New Excellent - 90% Good - 75% Fair - 50% Bad - 25% Rep…" at bounding box center [1002, 483] width 414 height 29
click at [893, 368] on div "Select..." at bounding box center [1002, 371] width 414 height 29
click at [925, 381] on div "Select..." at bounding box center [1002, 371] width 414 height 29
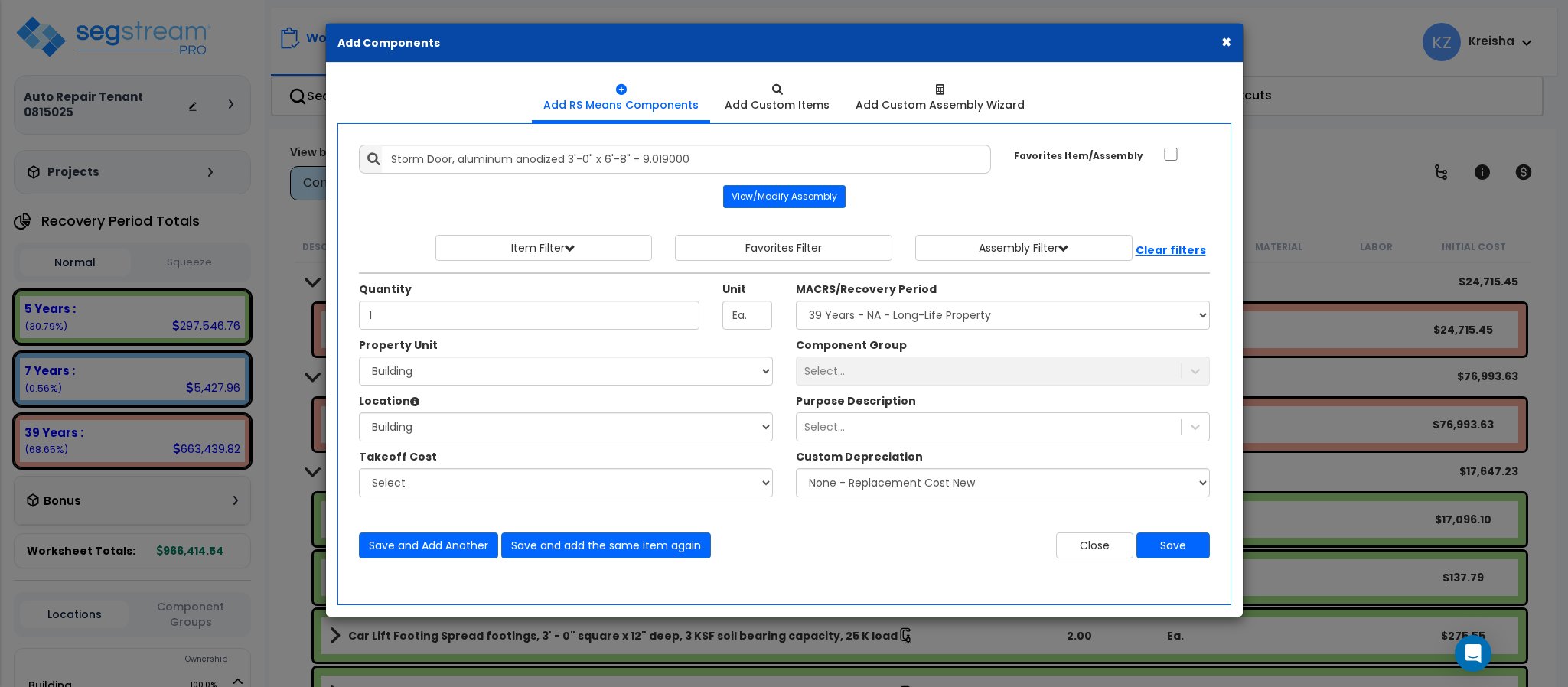
click at [925, 381] on div "Select..." at bounding box center [1002, 371] width 414 height 29
